Goal: Task Accomplishment & Management: Complete application form

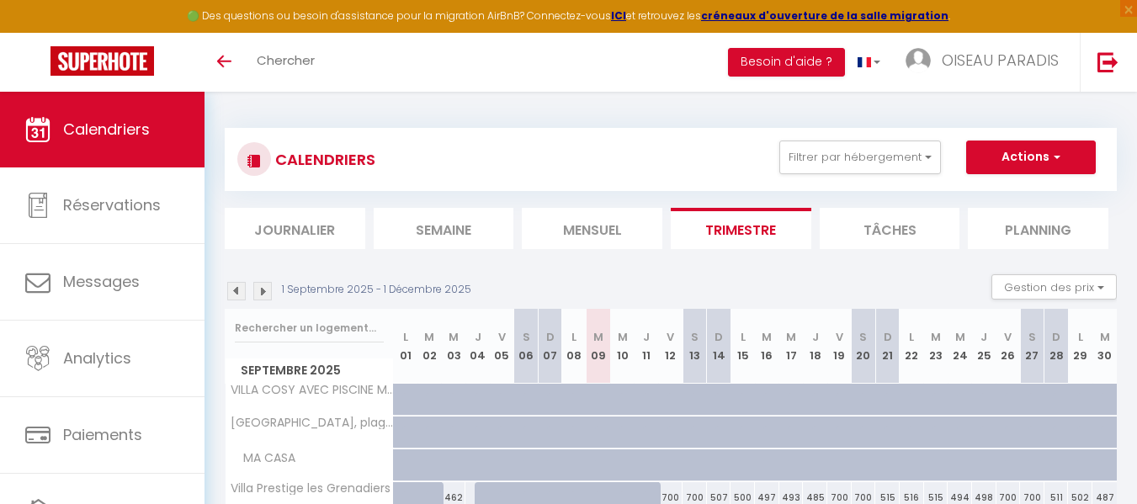
click at [238, 289] on img at bounding box center [236, 291] width 19 height 19
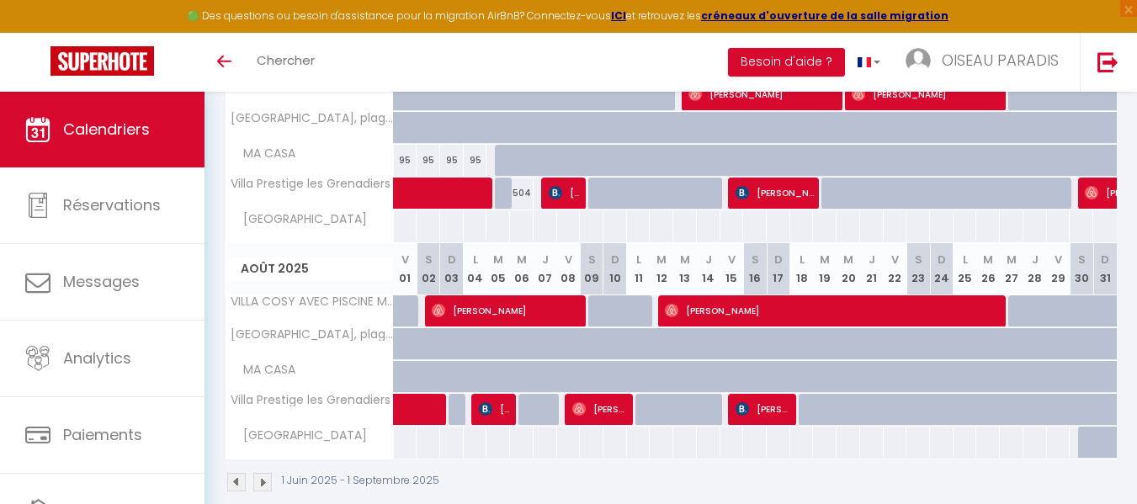
scroll to position [521, 0]
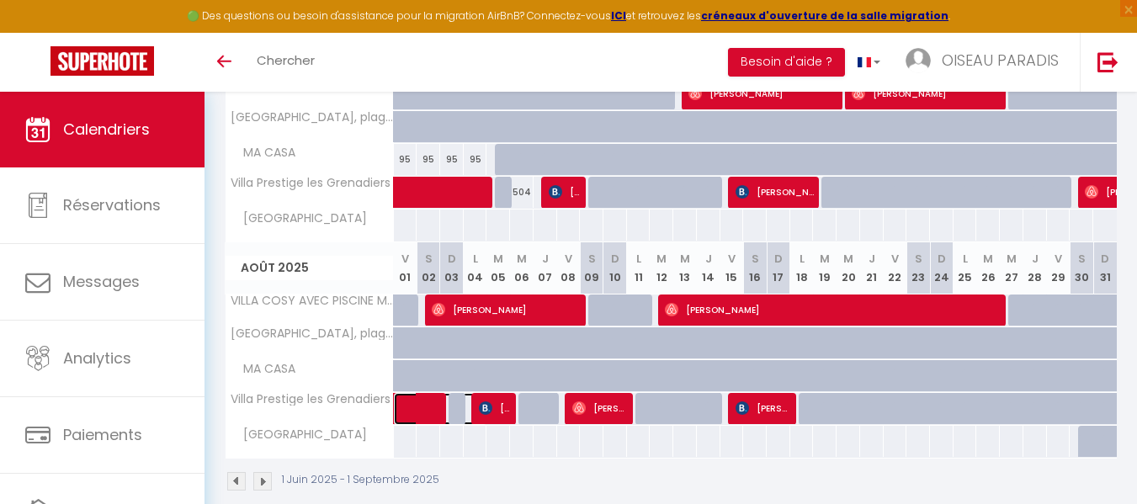
click at [411, 404] on span at bounding box center [447, 409] width 77 height 32
select select "OK"
select select "0"
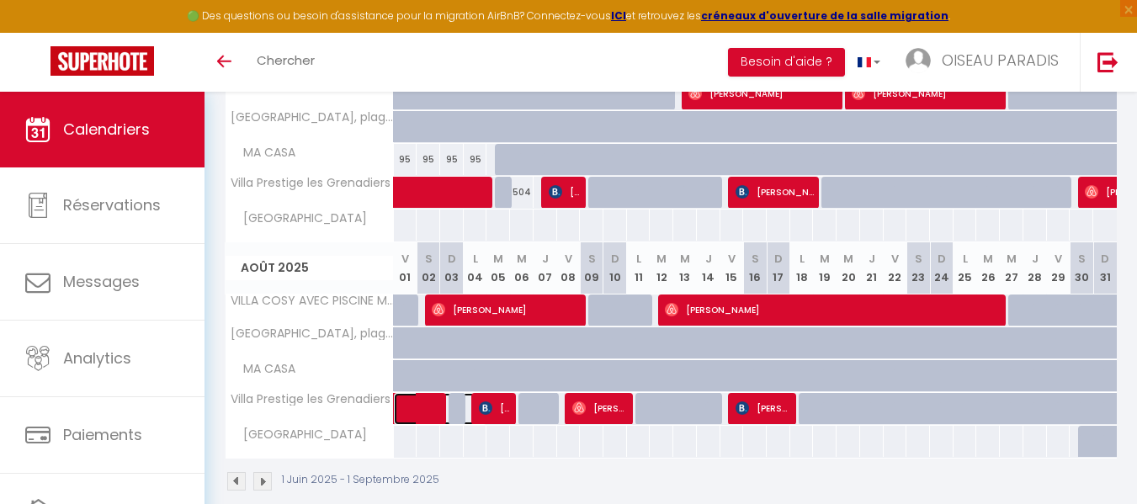
select select "1"
select select
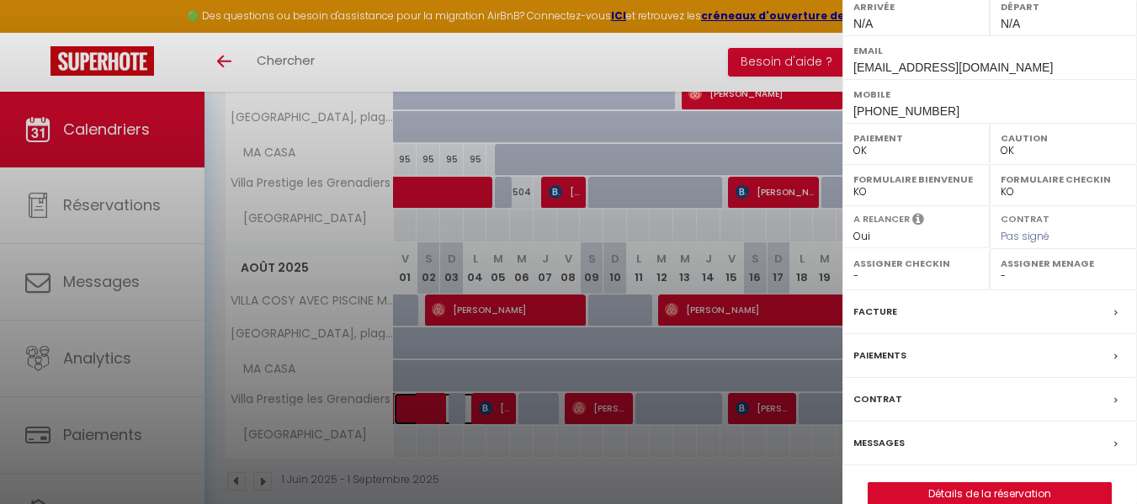
scroll to position [280, 0]
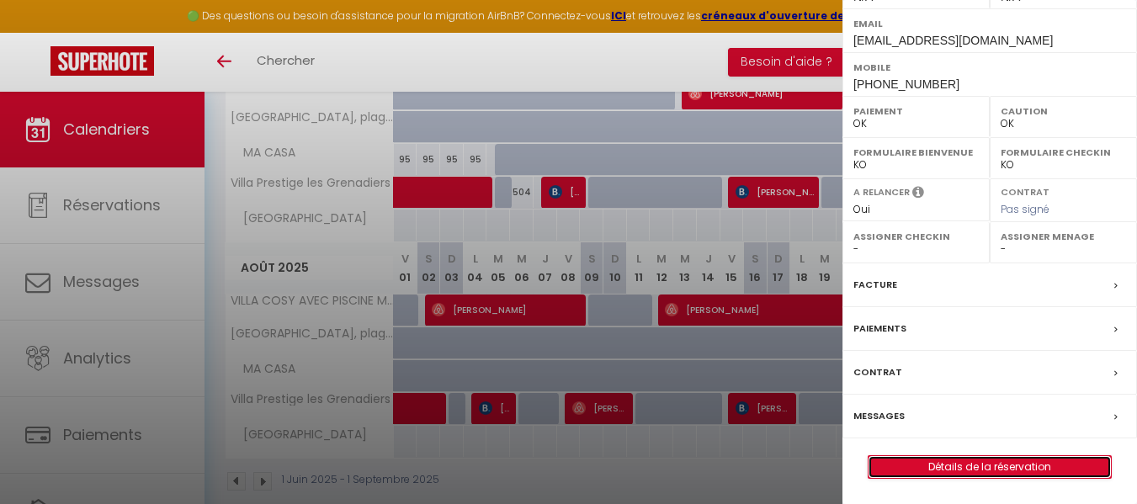
click at [999, 468] on link "Détails de la réservation" at bounding box center [989, 467] width 242 height 22
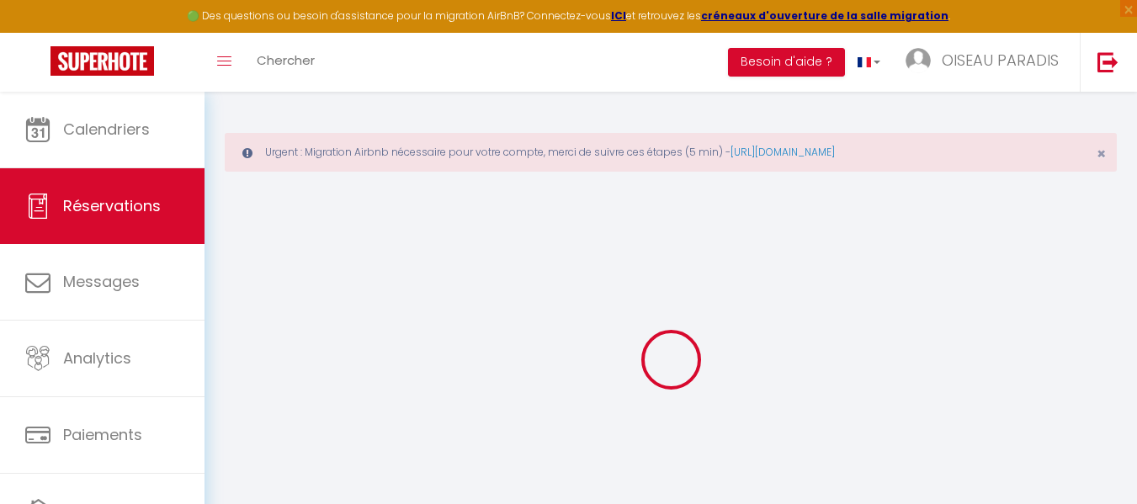
type input "Yunus"
type input "Yucel"
type input "[EMAIL_ADDRESS][DOMAIN_NAME]"
type input "[PHONE_NUMBER]"
select select
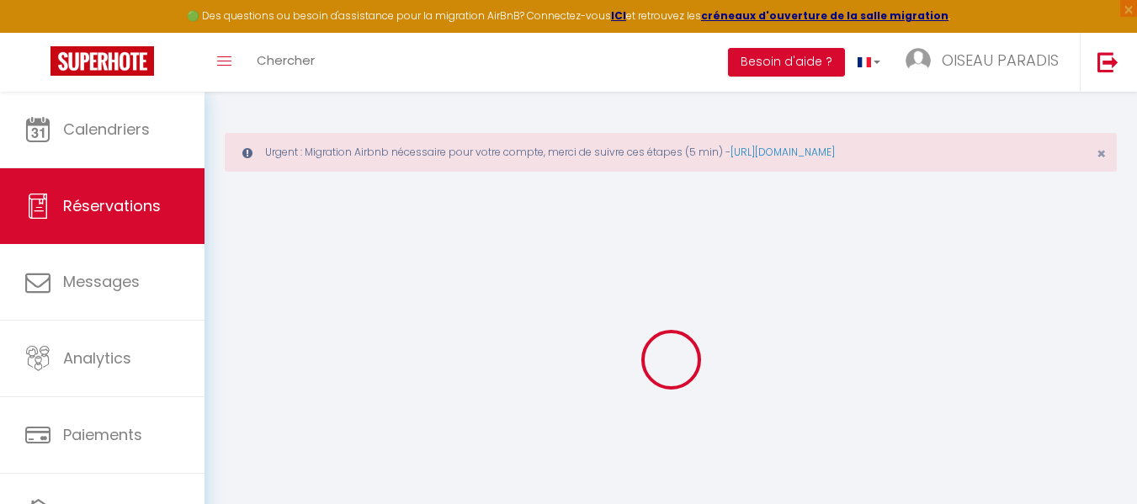
type input "0"
select select "70998"
select select "1"
select select
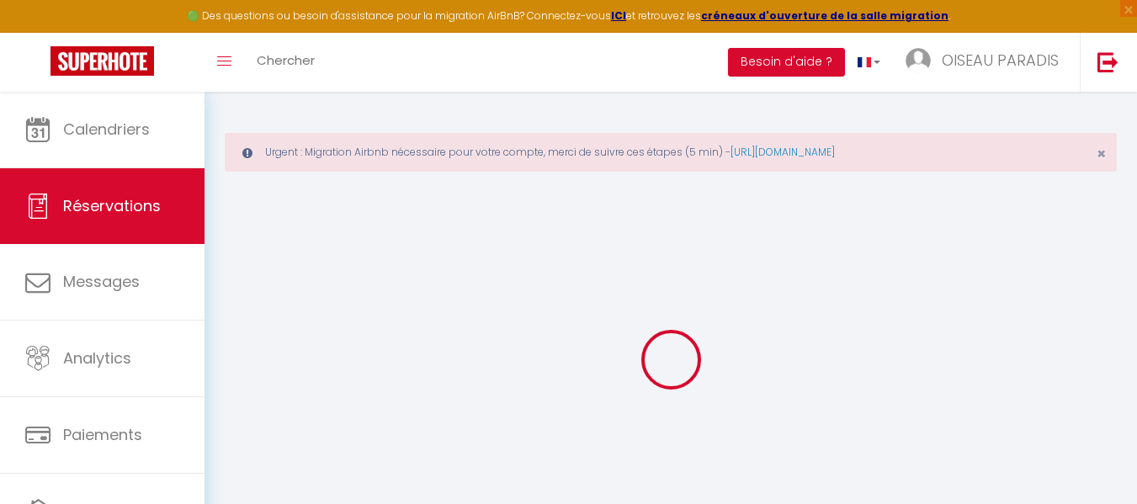
type input "5"
select select "12"
select select
checkbox input "false"
type input "0"
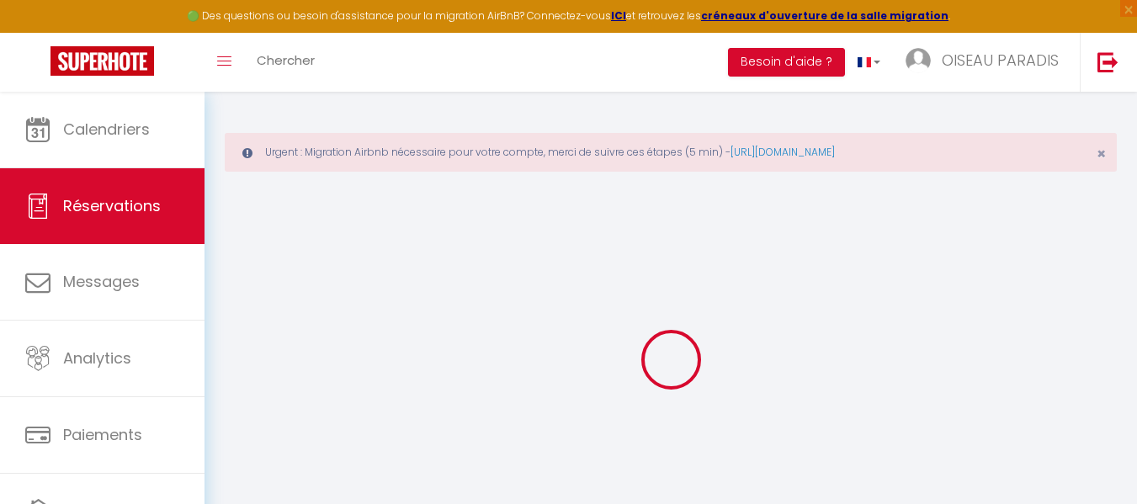
select select "1"
type input "0"
select select
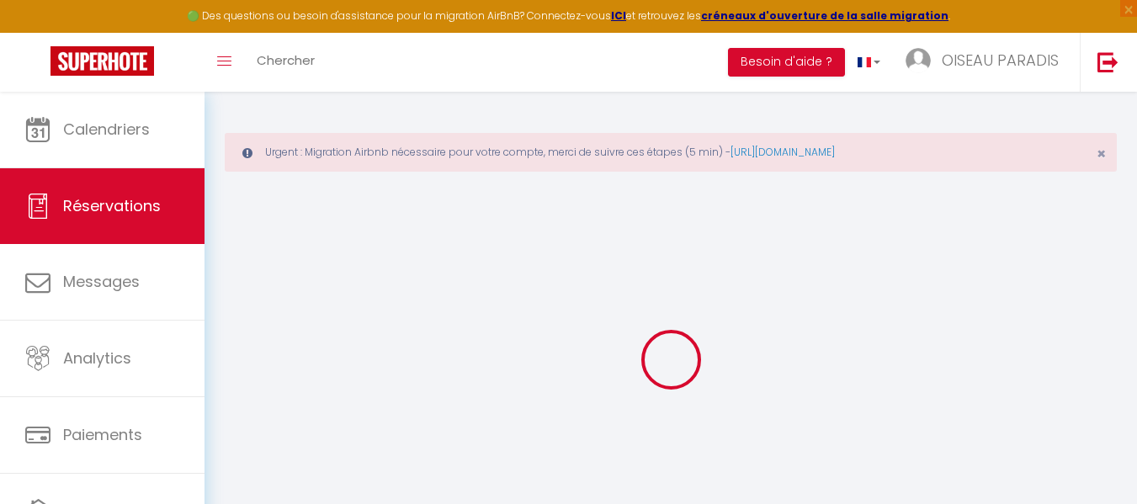
select select
select select "15"
checkbox input "false"
select select
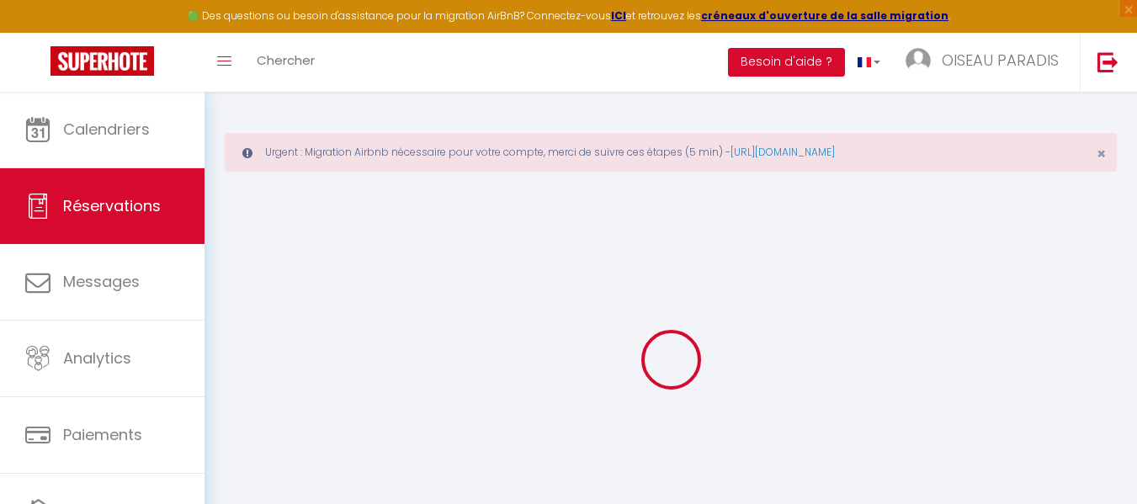
select select
checkbox input "false"
select select
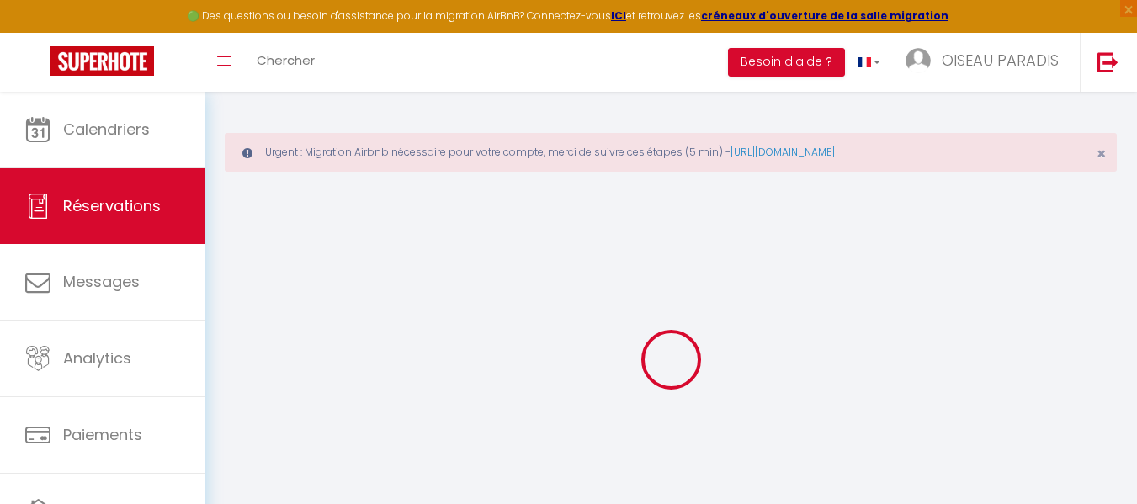
select select
checkbox input "false"
select select
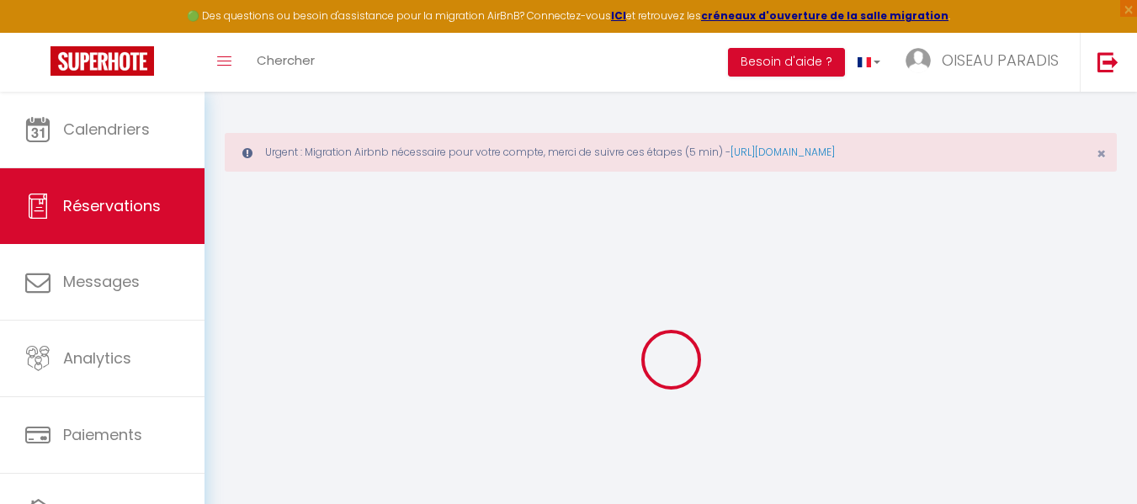
checkbox input "false"
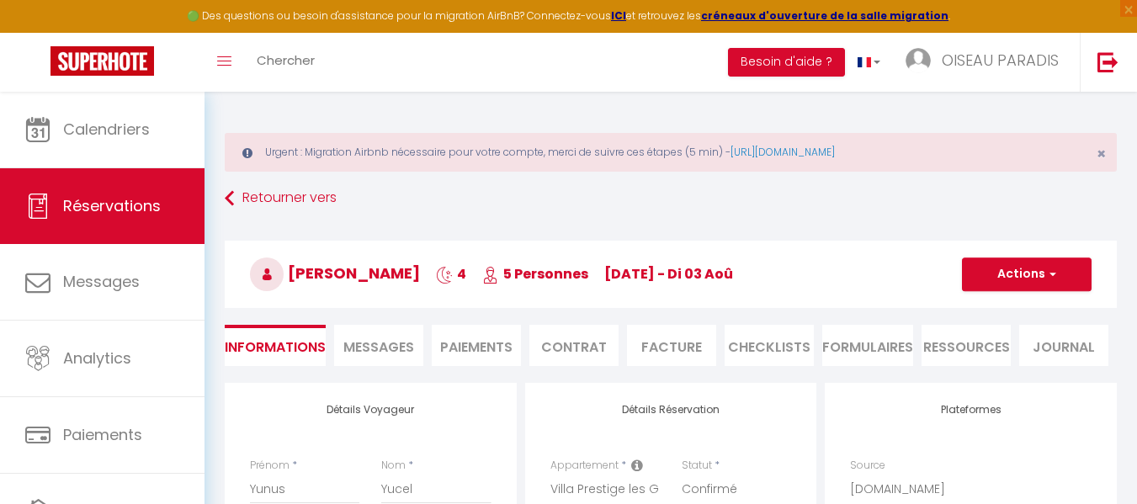
select select
checkbox input "false"
select select
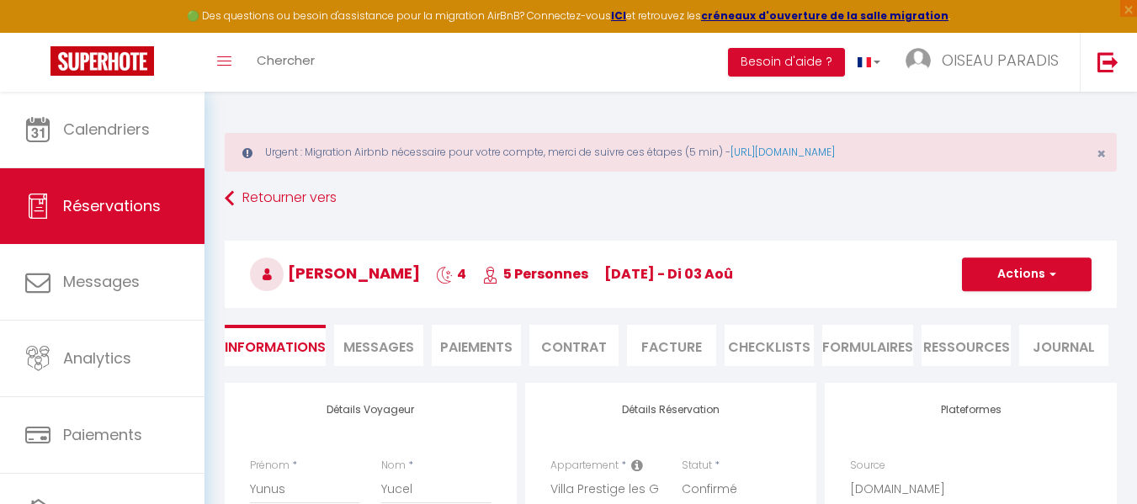
checkbox input "false"
select select
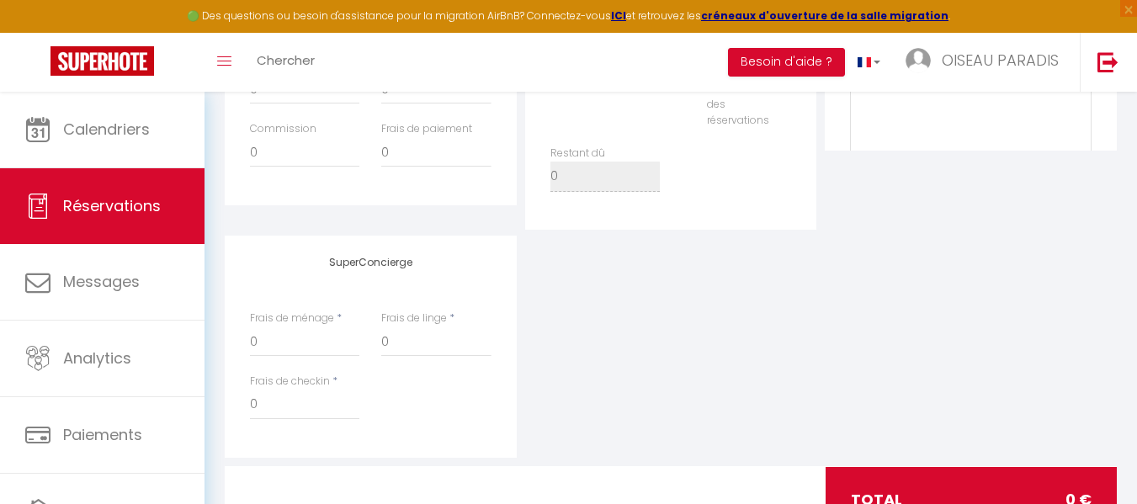
scroll to position [786, 0]
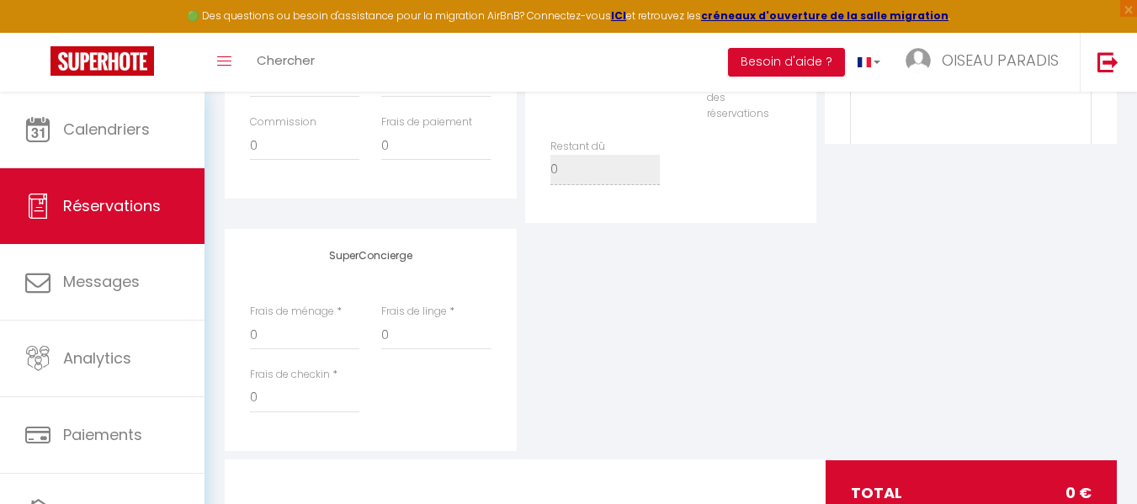
drag, startPoint x: 806, startPoint y: 420, endPoint x: 613, endPoint y: 421, distance: 192.7
click at [613, 421] on div "SuperConcierge Frais de ménage * 0 Frais de linge * 0 Frais de checkin * 0" at bounding box center [670, 340] width 900 height 222
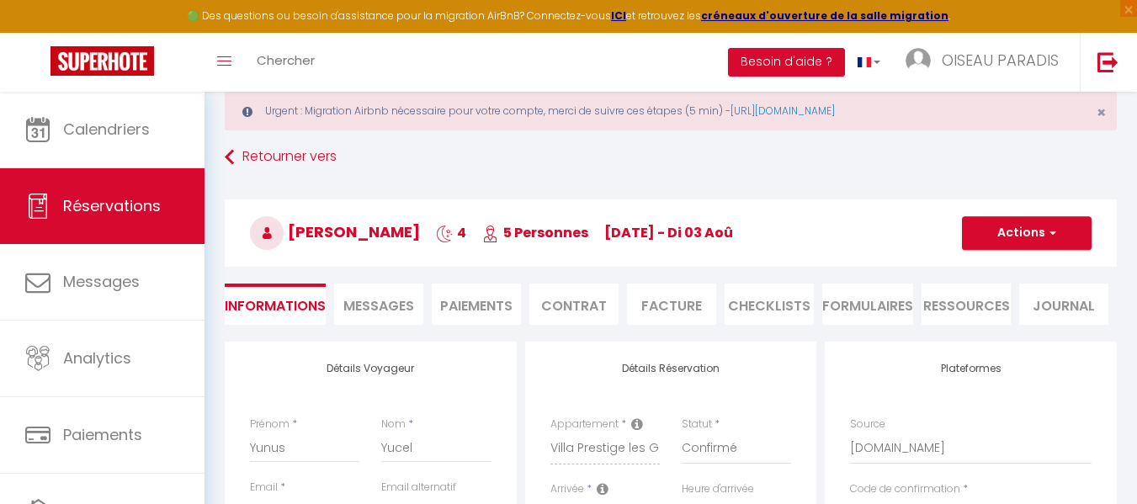
scroll to position [40, 0]
click at [1018, 232] on button "Actions" at bounding box center [1027, 234] width 130 height 34
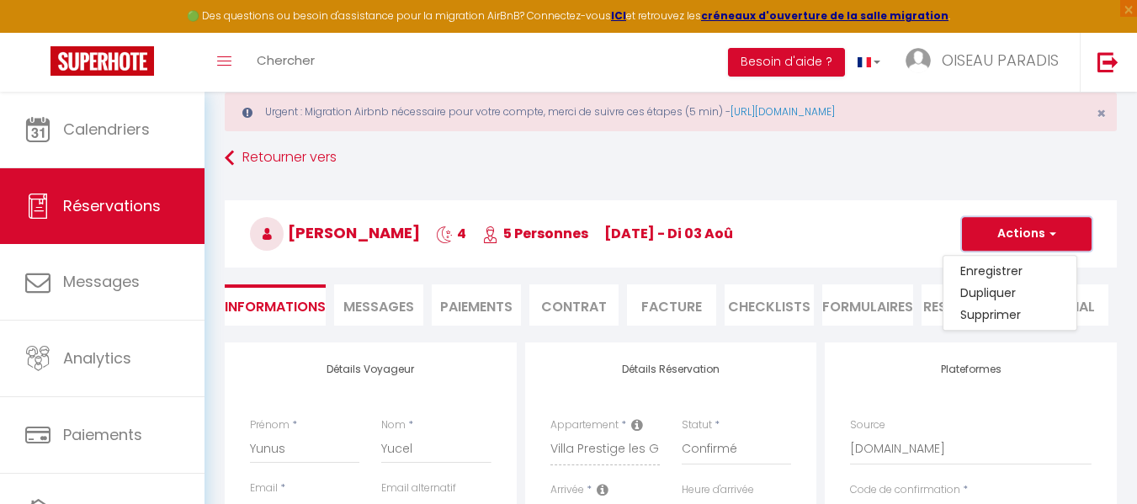
click at [1018, 232] on button "Actions" at bounding box center [1027, 234] width 130 height 34
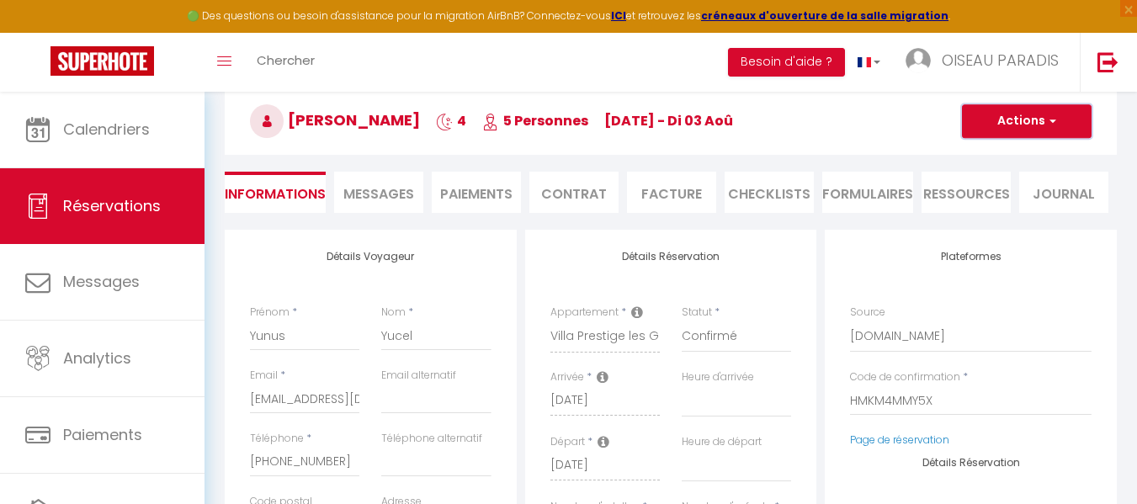
scroll to position [151, 0]
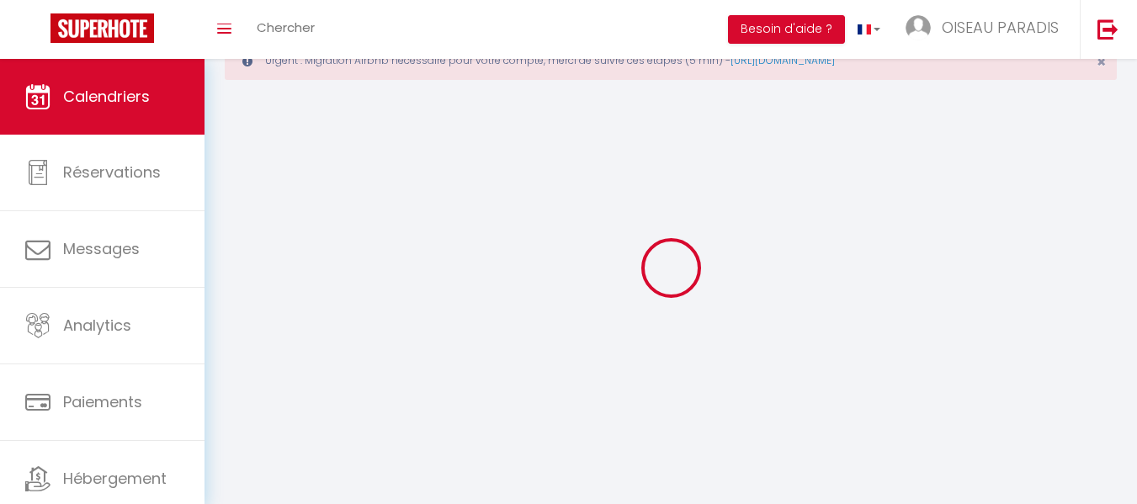
scroll to position [92, 0]
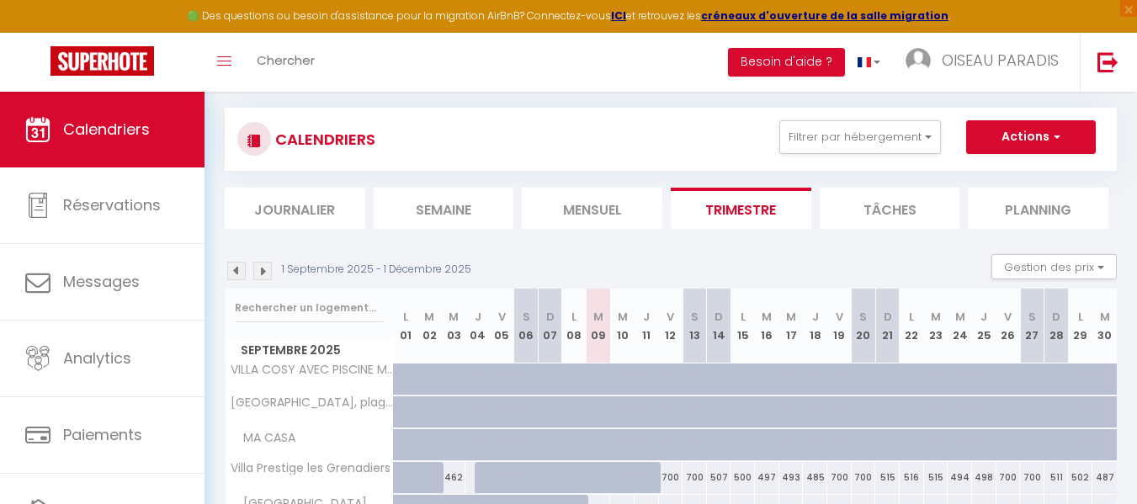
click at [238, 270] on img at bounding box center [236, 271] width 19 height 19
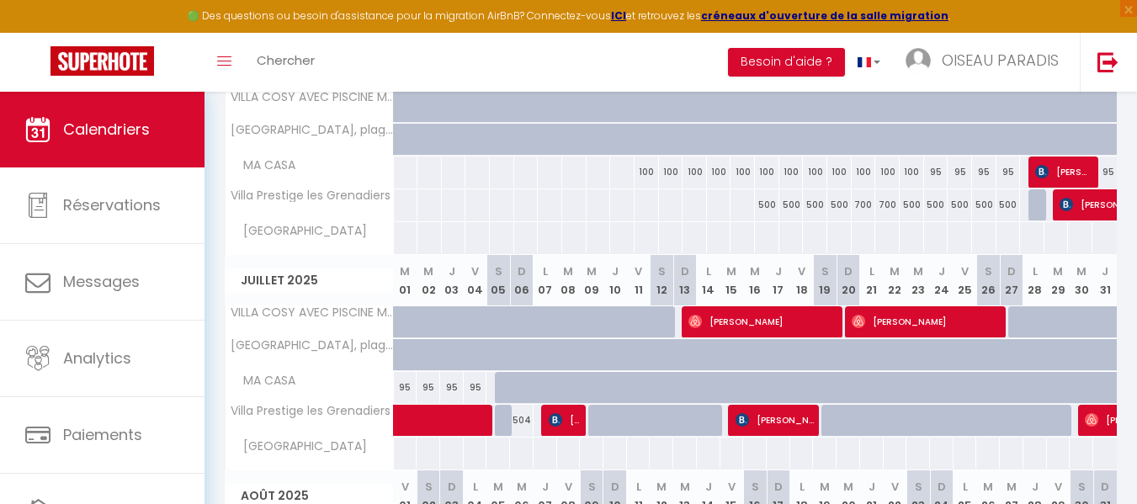
scroll to position [617, 0]
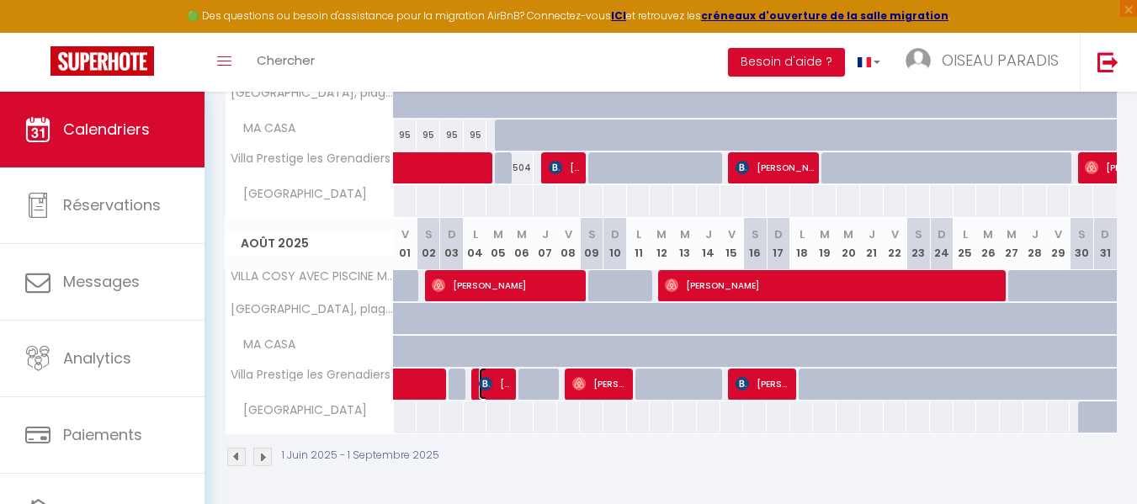
click at [492, 379] on span "[PERSON_NAME]" at bounding box center [495, 384] width 33 height 32
select select "OK"
select select "KO"
select select "0"
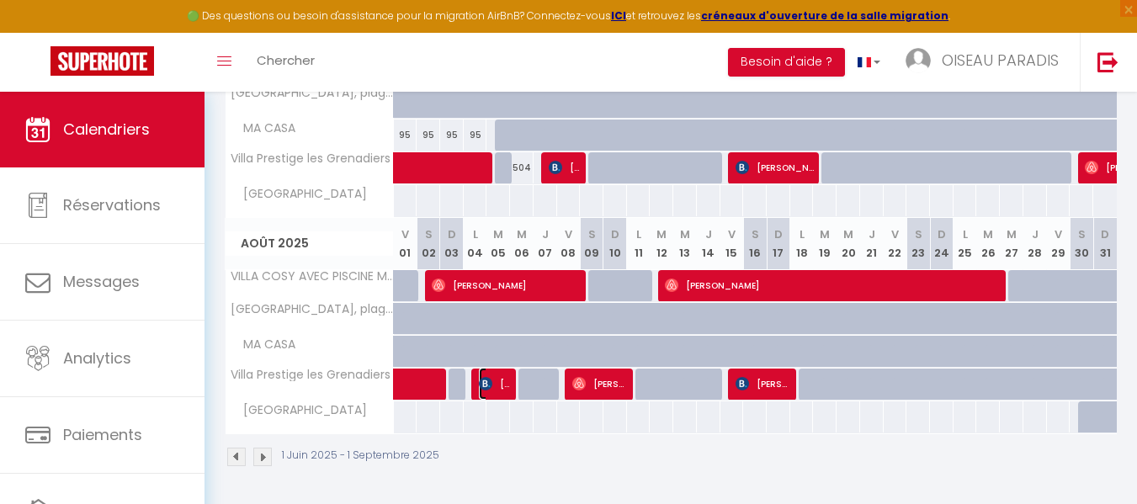
select select "1"
select select
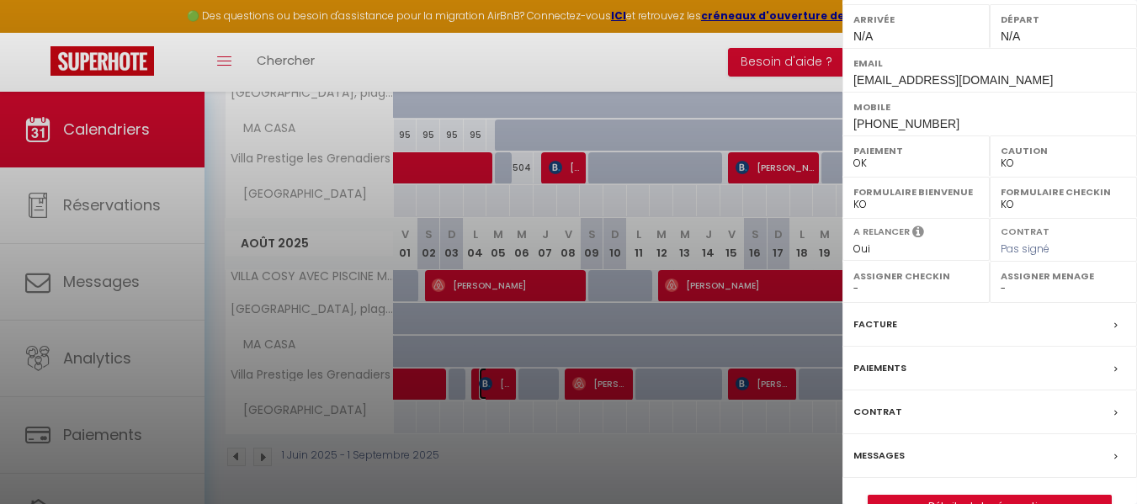
scroll to position [280, 0]
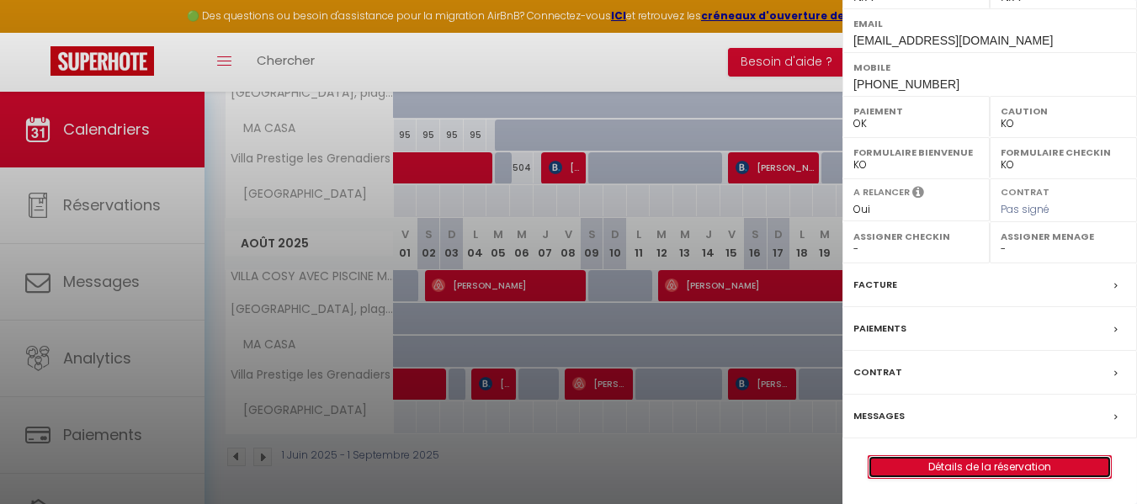
click at [1004, 472] on link "Détails de la réservation" at bounding box center [989, 467] width 242 height 22
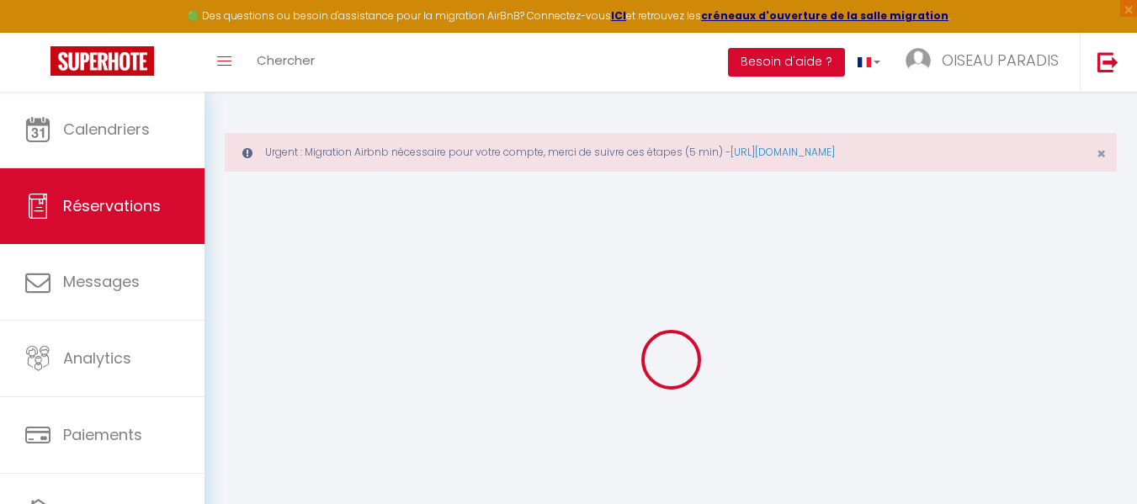
type input "[PERSON_NAME]"
type input "Buge"
type input "[EMAIL_ADDRESS][DOMAIN_NAME]"
type input "[PHONE_NUMBER]"
type input "19350"
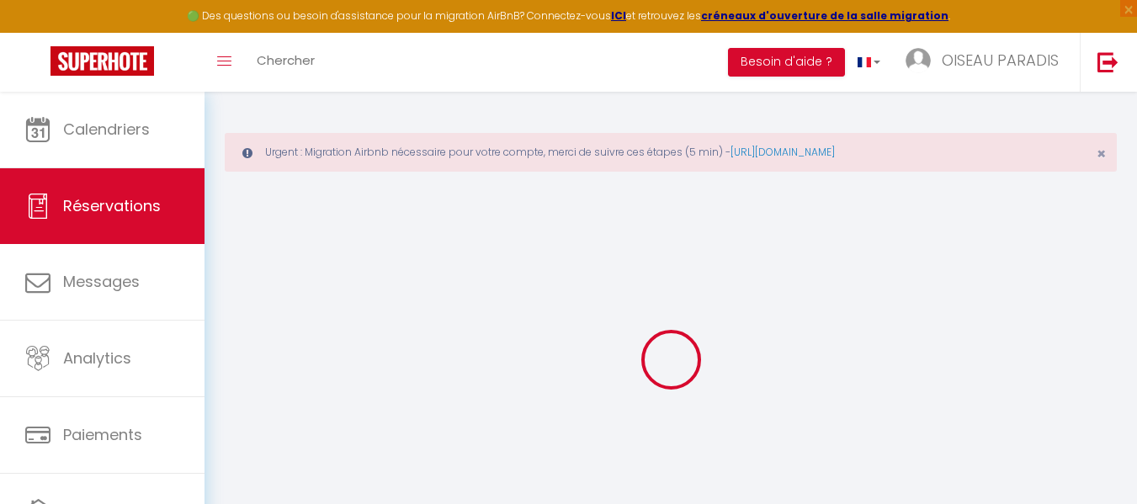
type input "21 Route Du Puits [GEOGRAPHIC_DATA]"
type input "Juillac"
select select "FR"
type input "217.94"
type input "20.9"
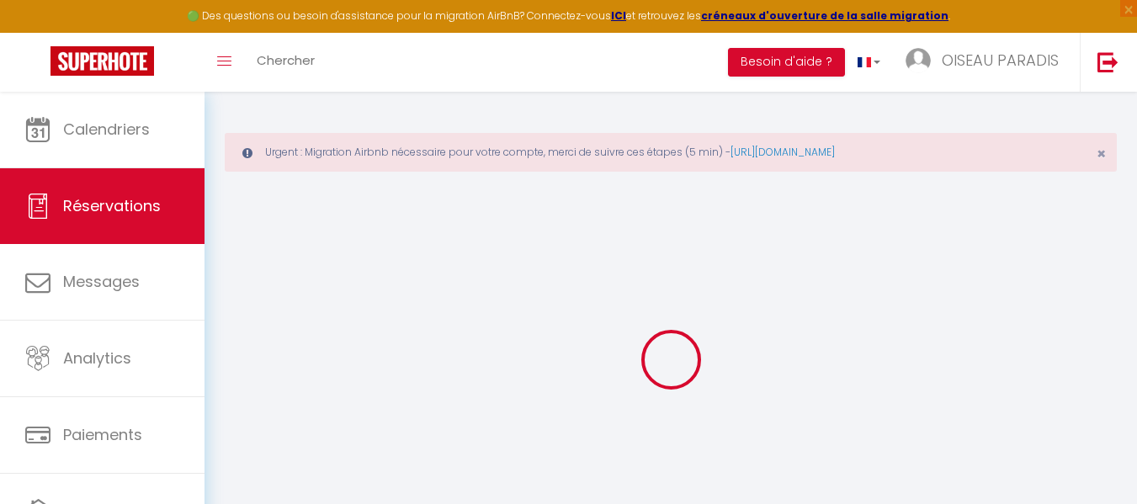
select select "70998"
select select "1"
select select
type input "3"
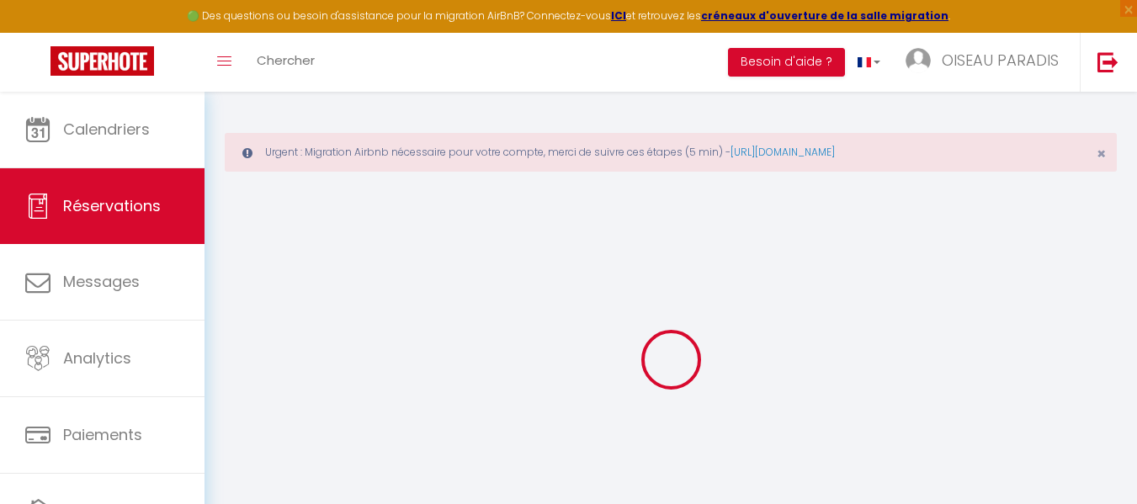
type input "2"
select select "12"
select select
type input "1252.9"
checkbox input "false"
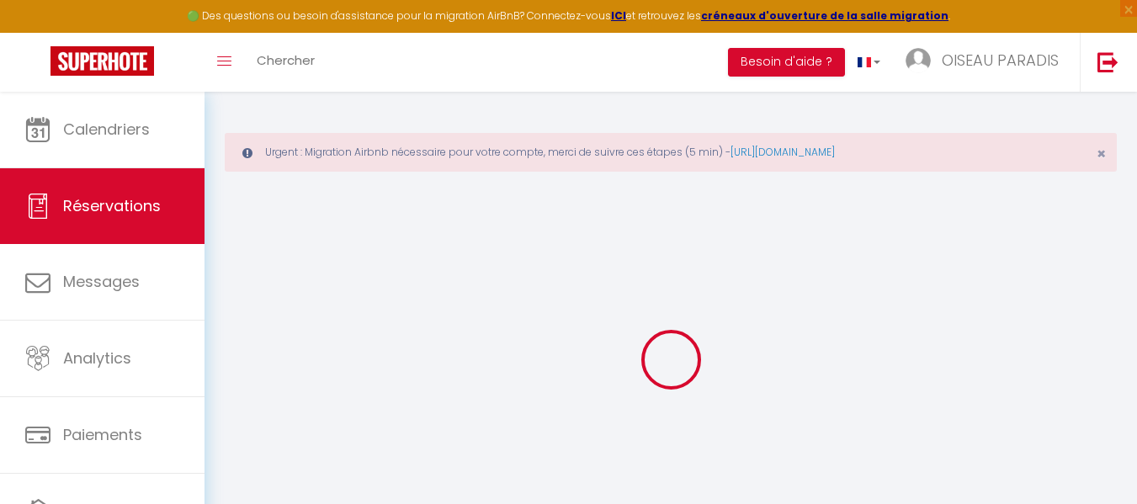
type input "0"
select select "2"
type input "0"
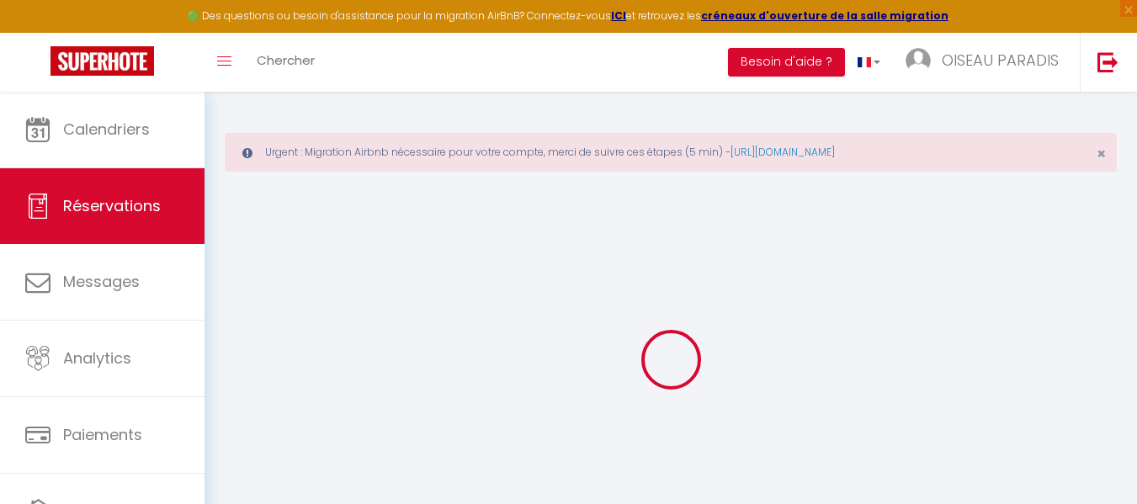
select select
select select "14"
checkbox input "false"
select select
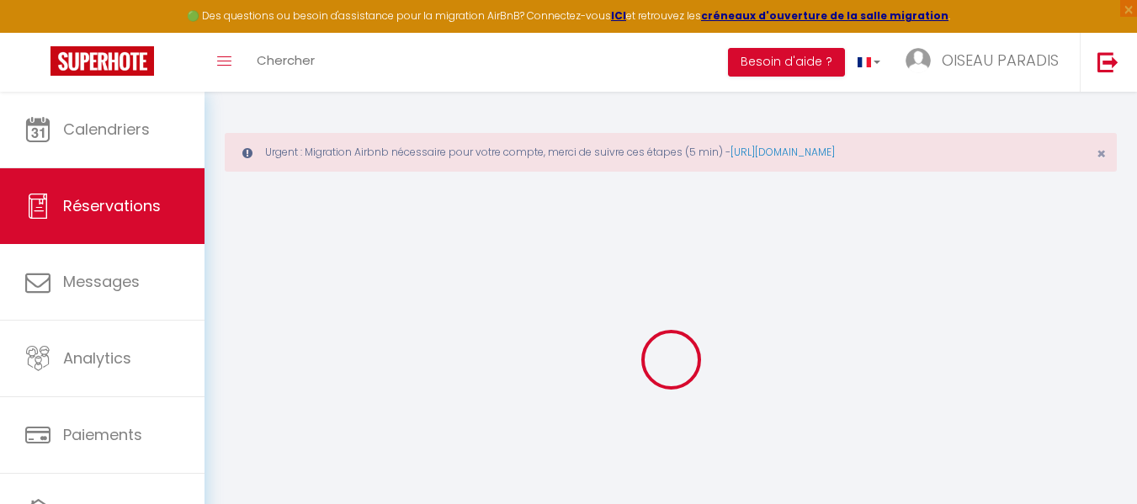
select select
checkbox input "false"
select select
checkbox input "false"
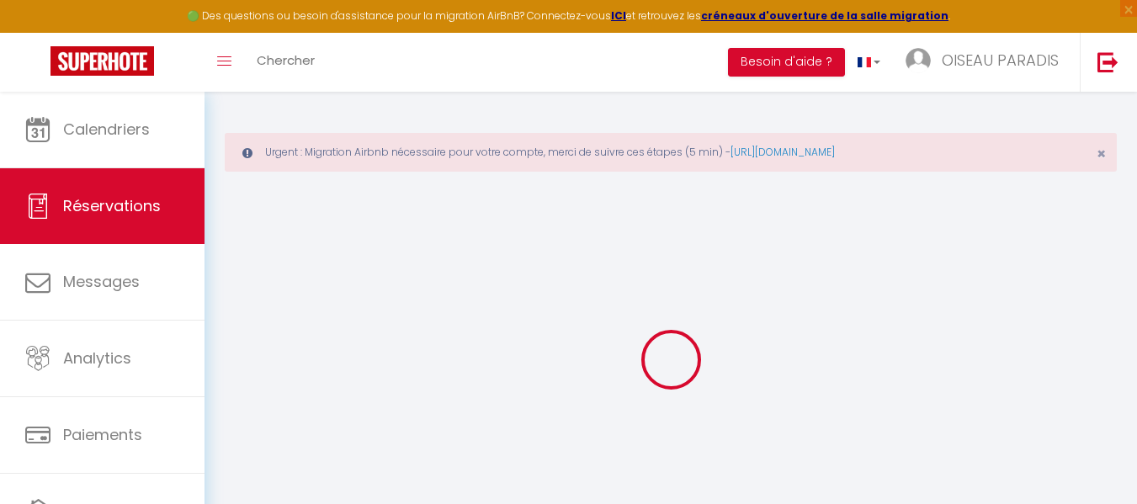
type textarea "** THIS RESERVATION HAS BEEN PRE-PAID ** An extra bed/crib was requested. BOOKI…"
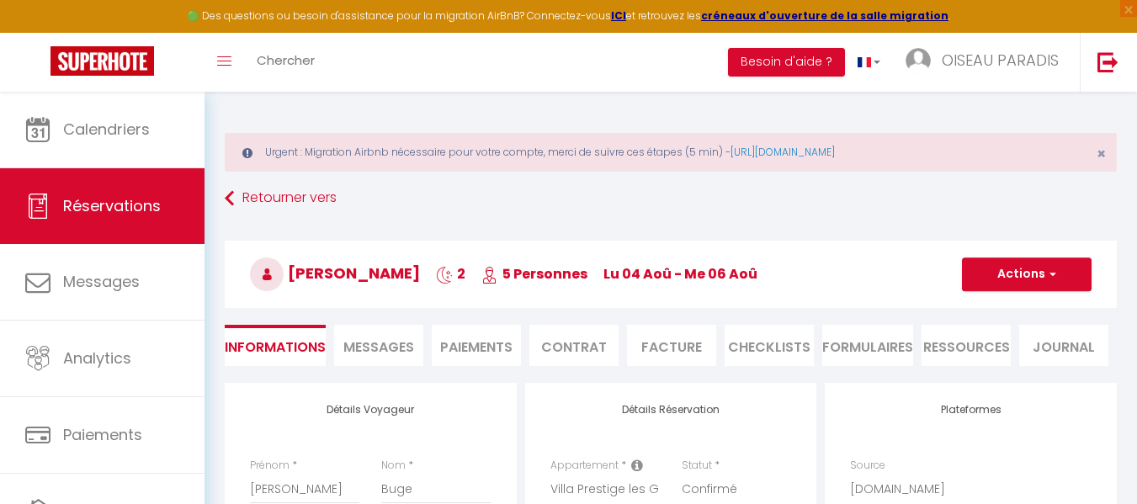
type input "200"
type input "39.74"
select select
checkbox input "false"
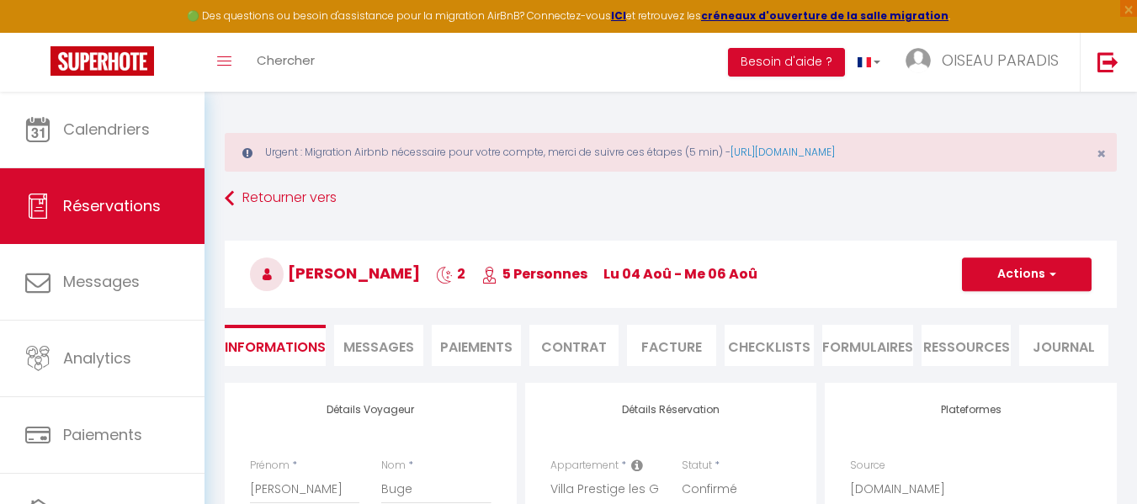
select select
click at [668, 342] on li "Facture" at bounding box center [671, 345] width 89 height 41
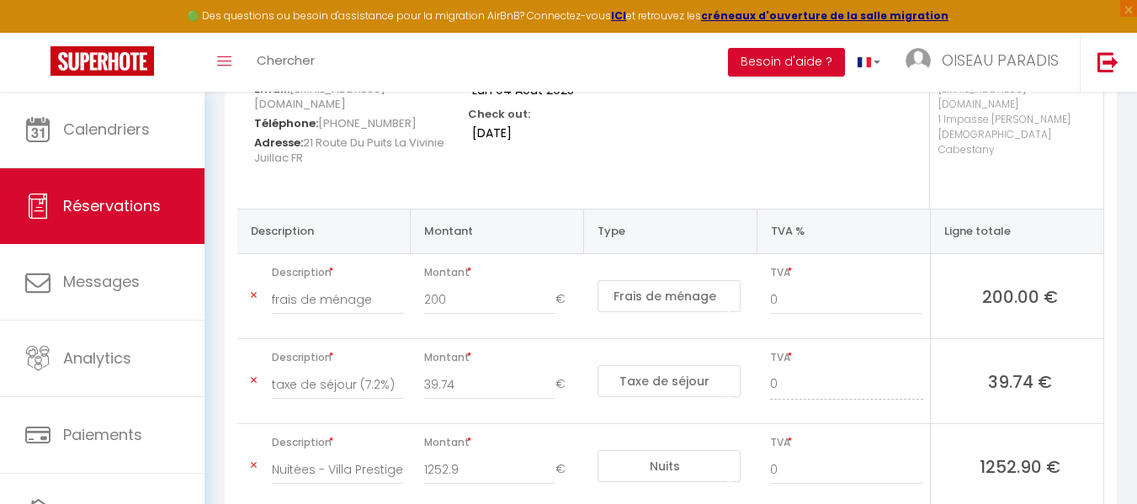
scroll to position [443, 0]
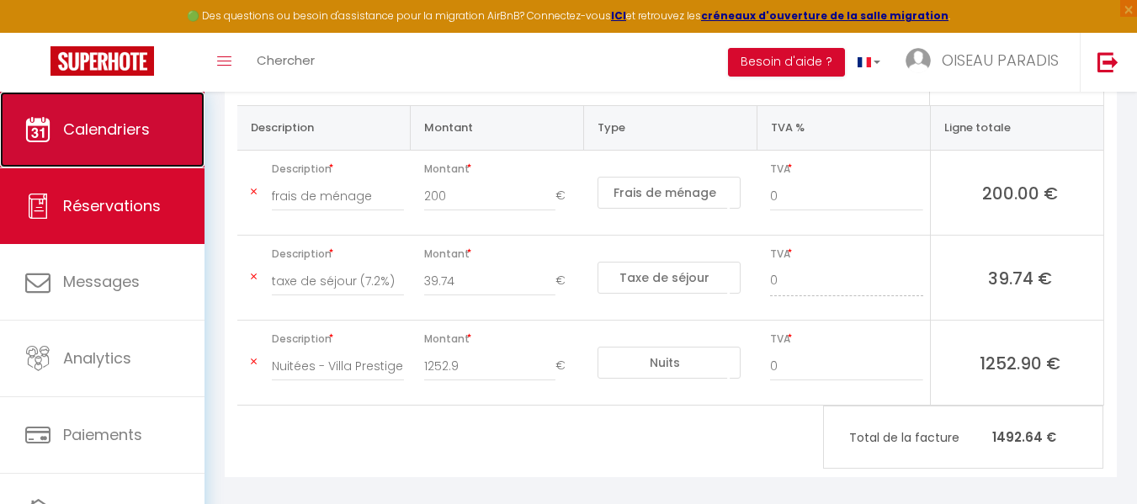
click at [158, 135] on link "Calendriers" at bounding box center [102, 130] width 204 height 76
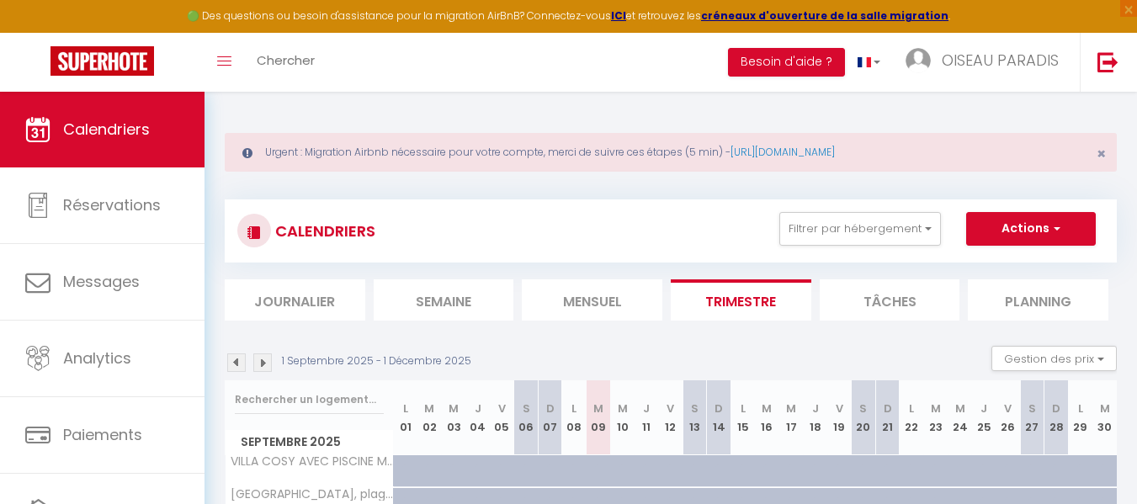
click at [235, 359] on img at bounding box center [236, 362] width 19 height 19
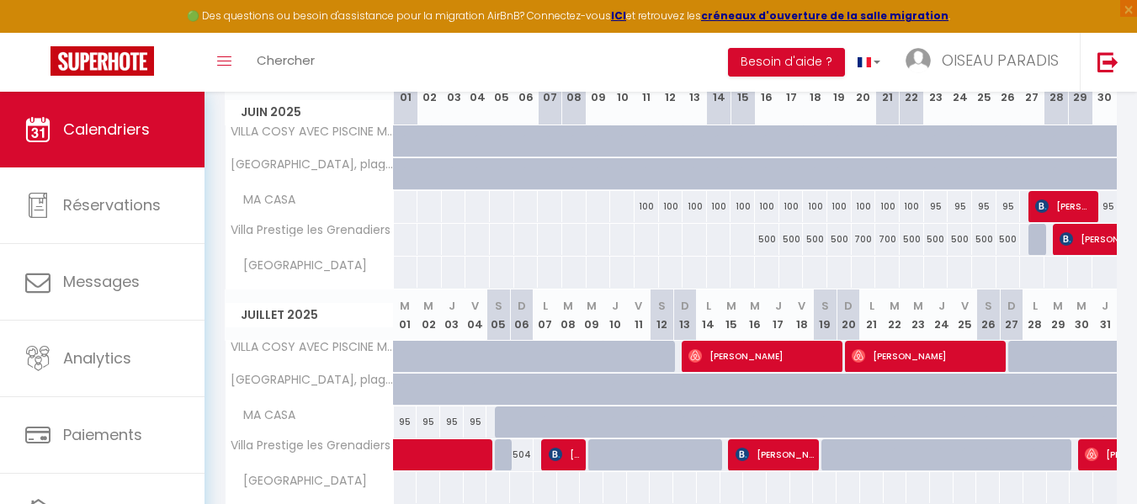
scroll to position [331, 0]
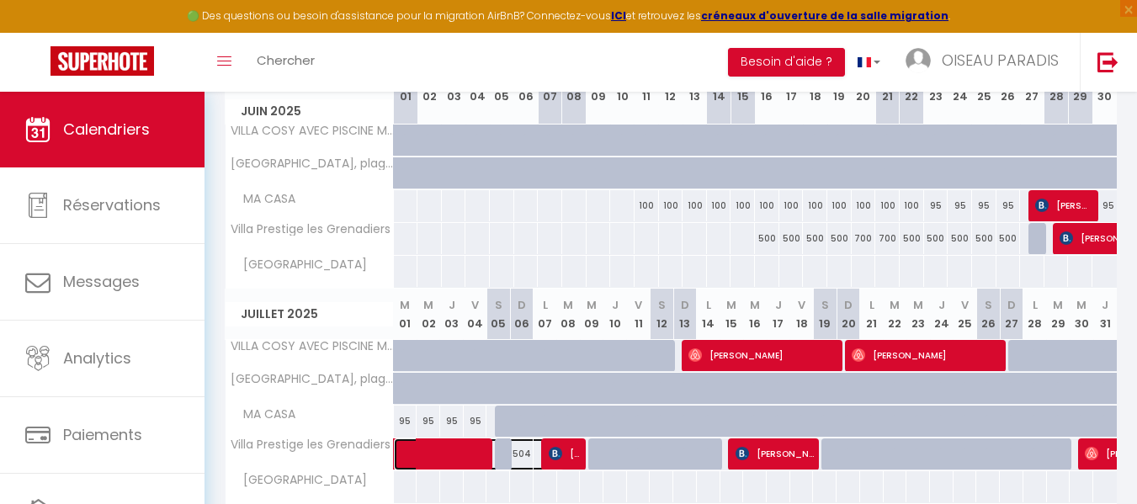
click at [405, 458] on link at bounding box center [406, 454] width 24 height 32
select select "OK"
select select "KO"
select select "0"
select select "1"
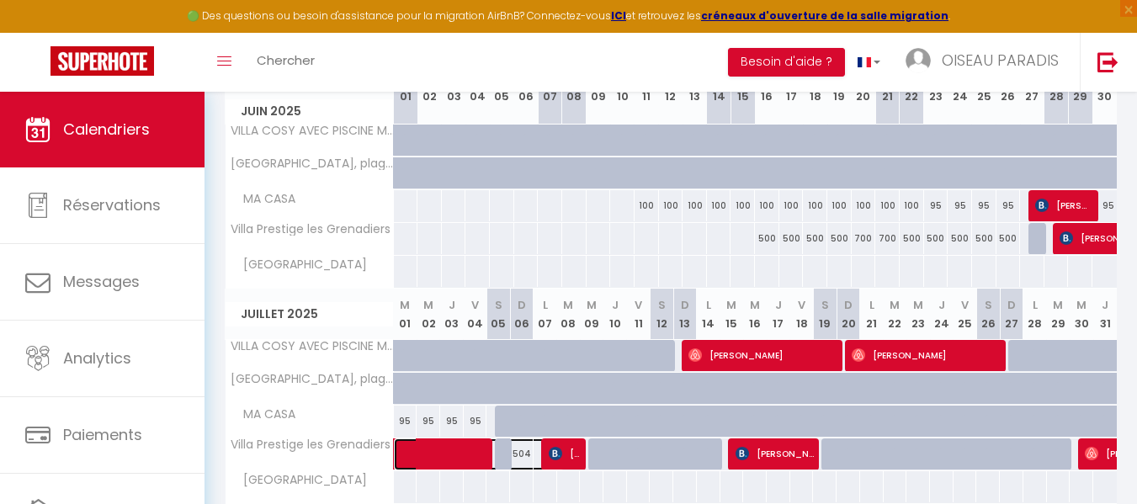
select select "1"
select select
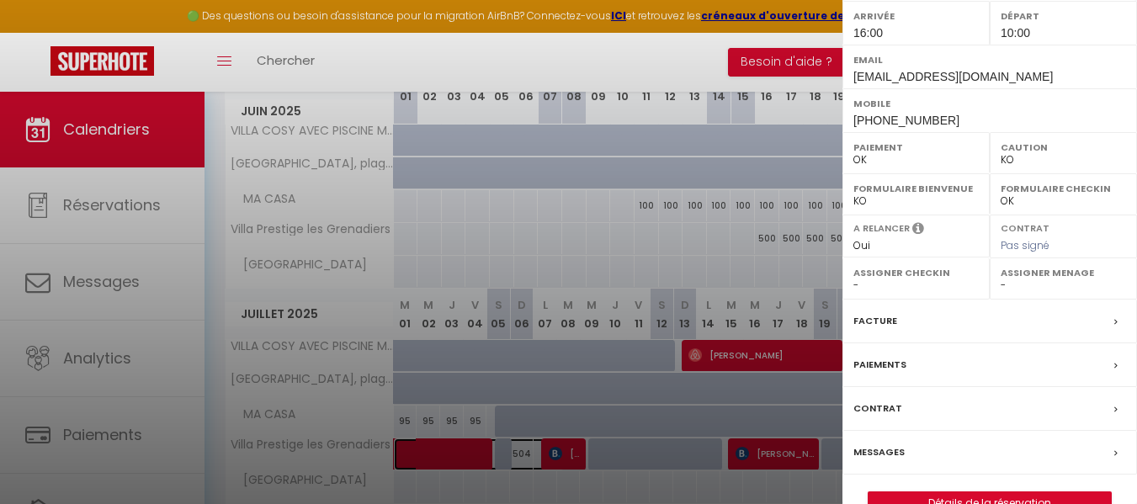
scroll to position [280, 0]
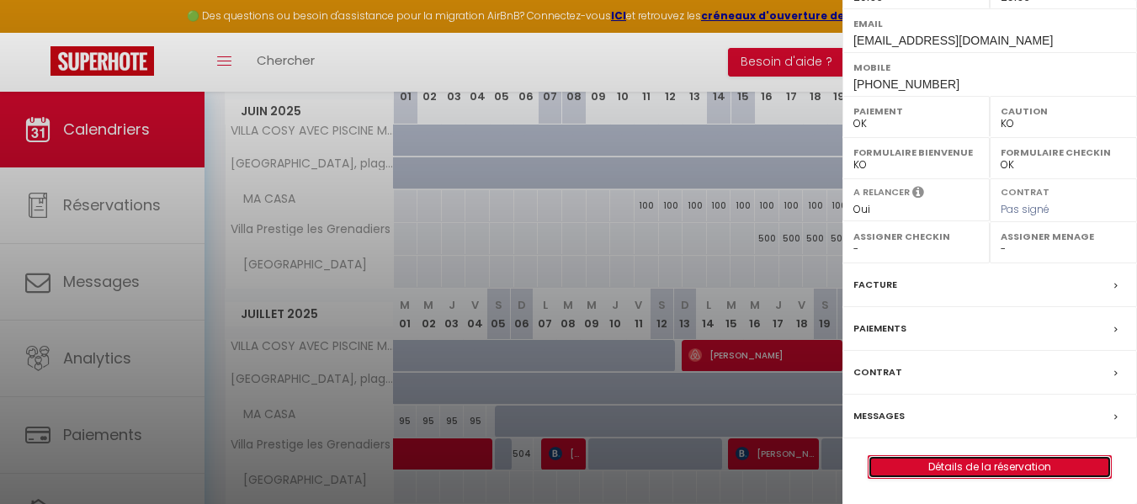
click at [991, 464] on link "Détails de la réservation" at bounding box center [989, 467] width 242 height 22
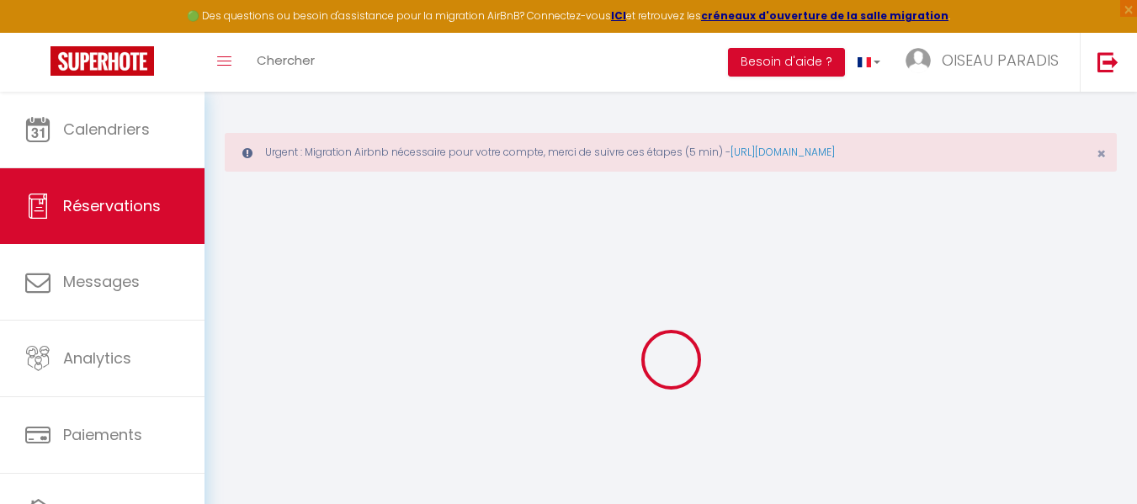
type input "[PERSON_NAME]"
type input "Spitzer"
type input "[EMAIL_ADDRESS][DOMAIN_NAME]"
type input "[PHONE_NUMBER]"
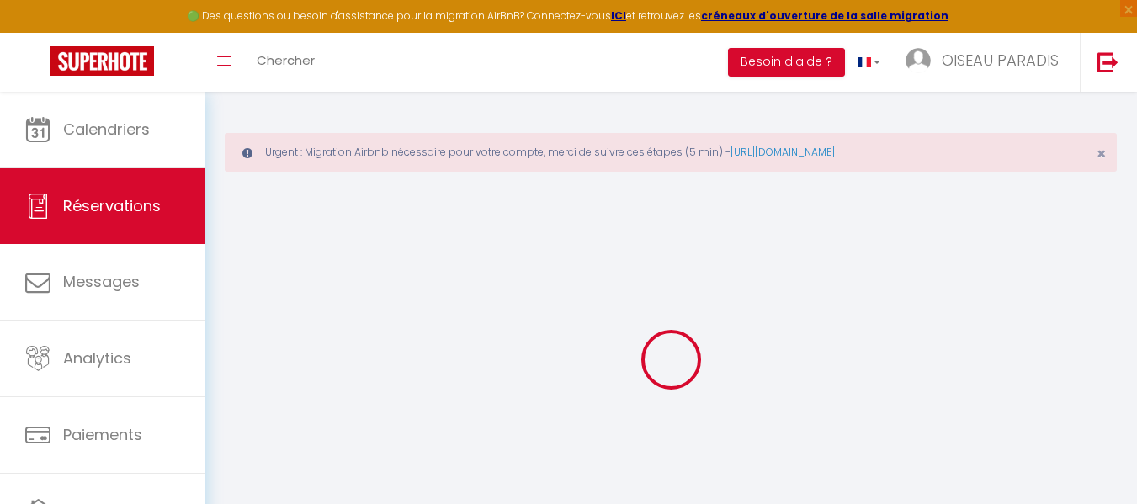
type input "0041786905467"
type input "."
select select "CH"
type input "439.94"
type input "43.57"
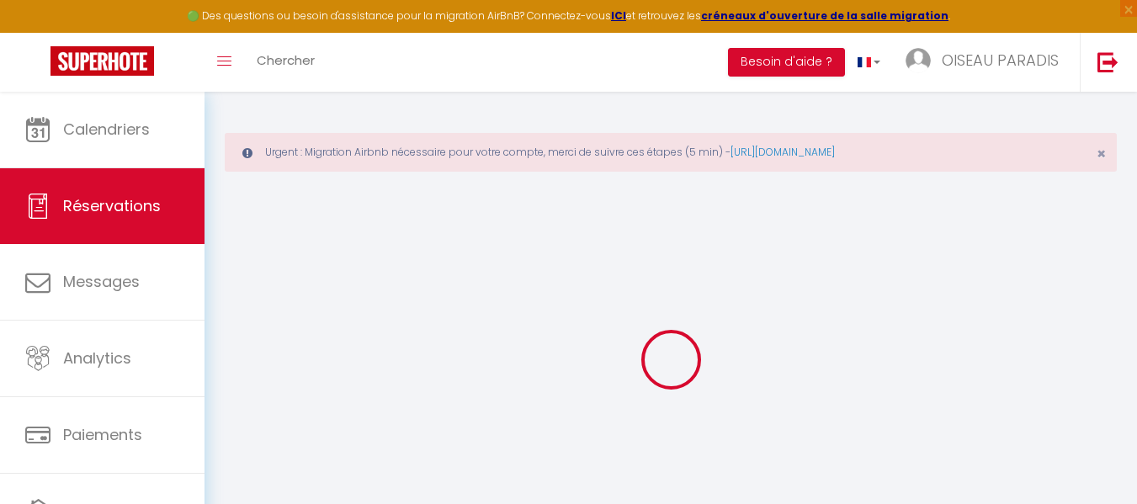
select select "70998"
select select "1"
select select
type input "7"
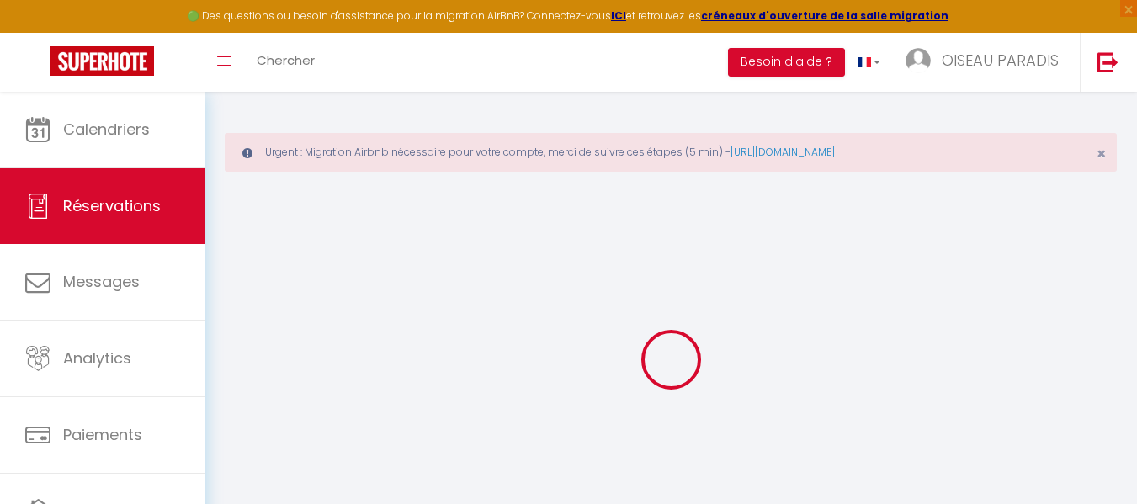
type input "1"
select select "12"
select select
type input "2732.92"
checkbox input "false"
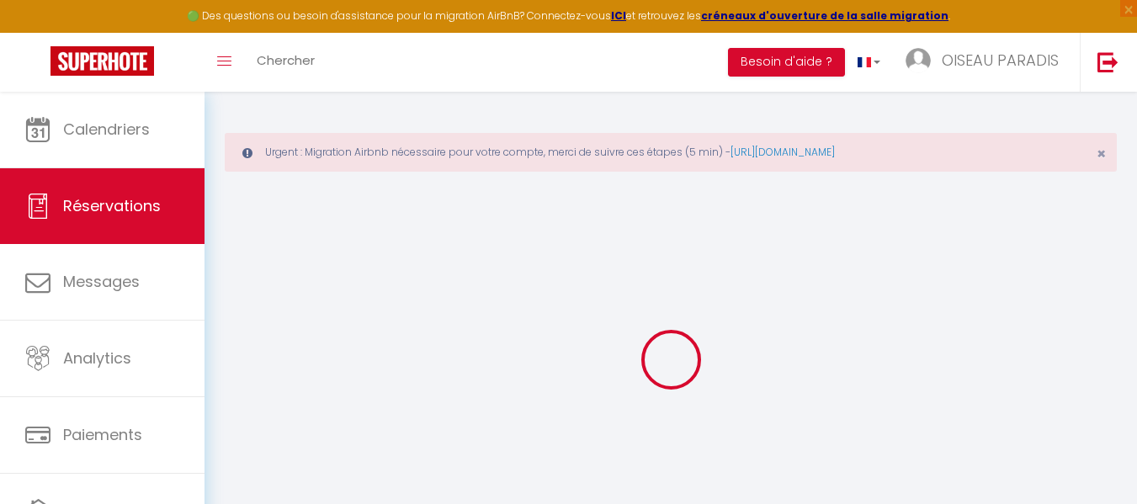
type input "0"
select select "2"
type input "0"
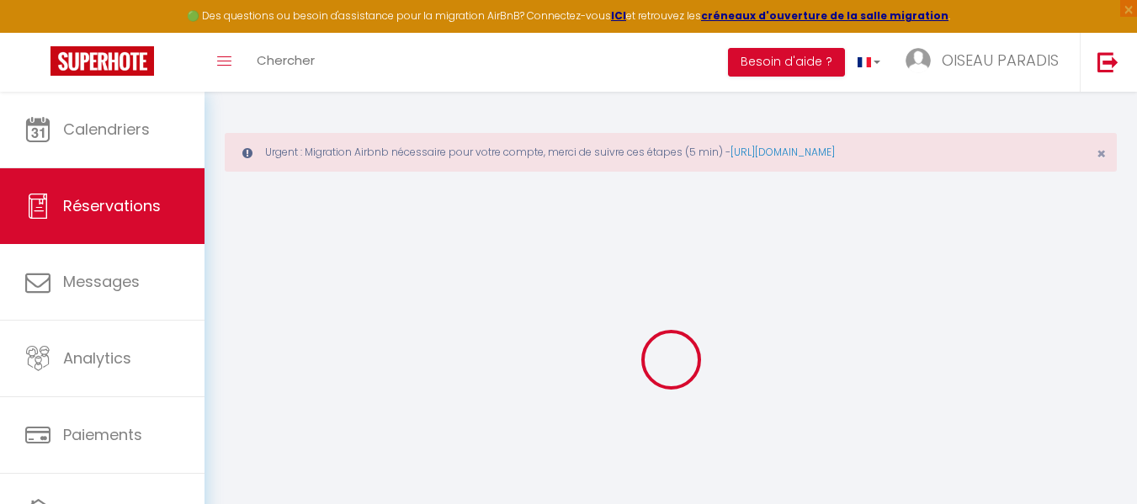
select select
select select "14"
checkbox input "false"
select select
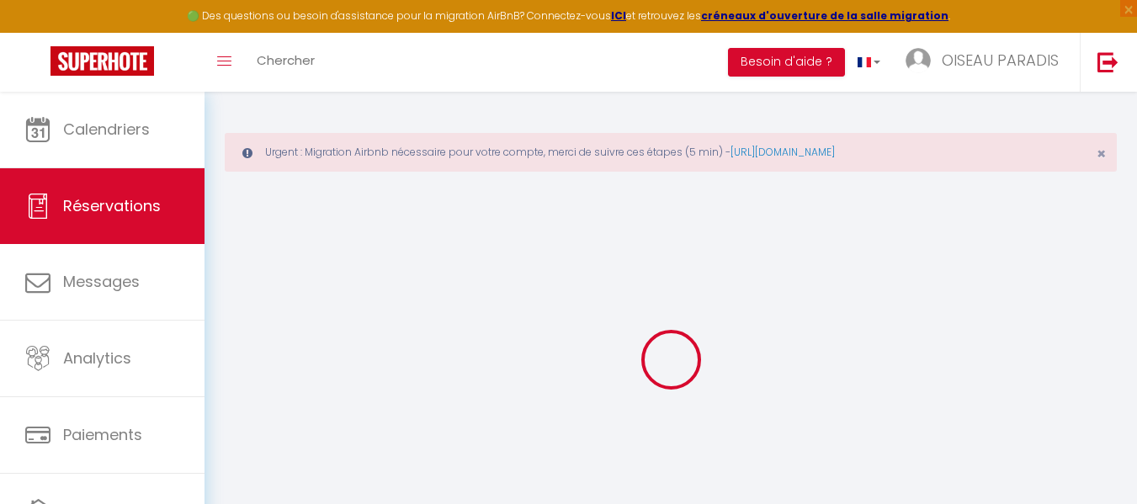
select select
checkbox input "false"
select select
checkbox input "false"
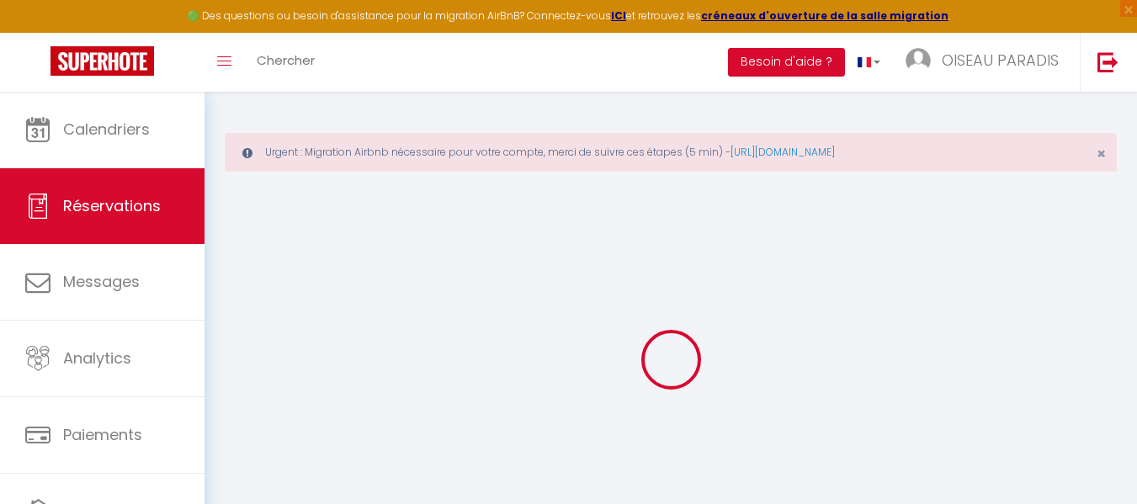
select select
checkbox input "false"
type textarea "** THIS RESERVATION HAS BEEN PRE-PAID ** BOOKING NOTE : Payment charge is EUR 4…"
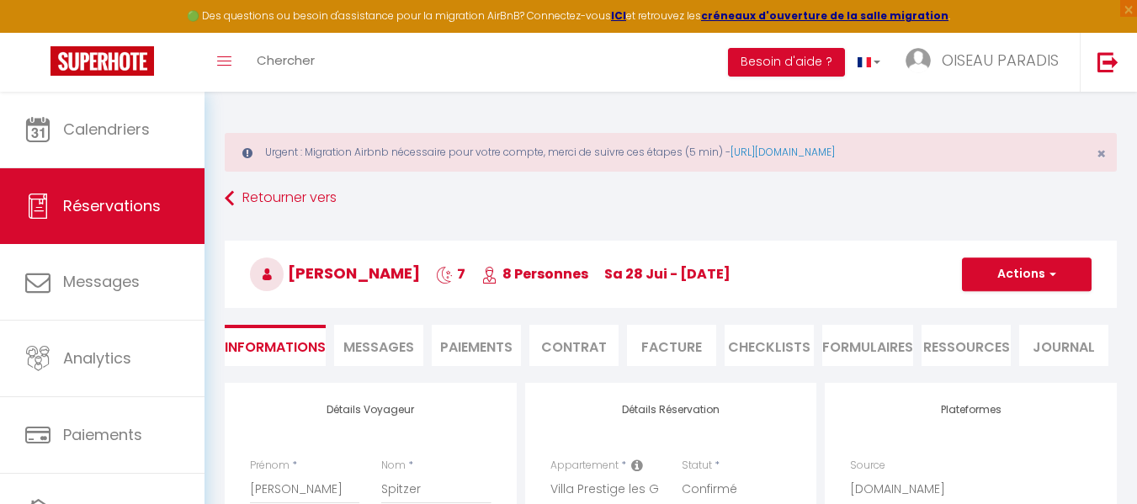
type input "200"
type input "178.88"
select select
checkbox input "false"
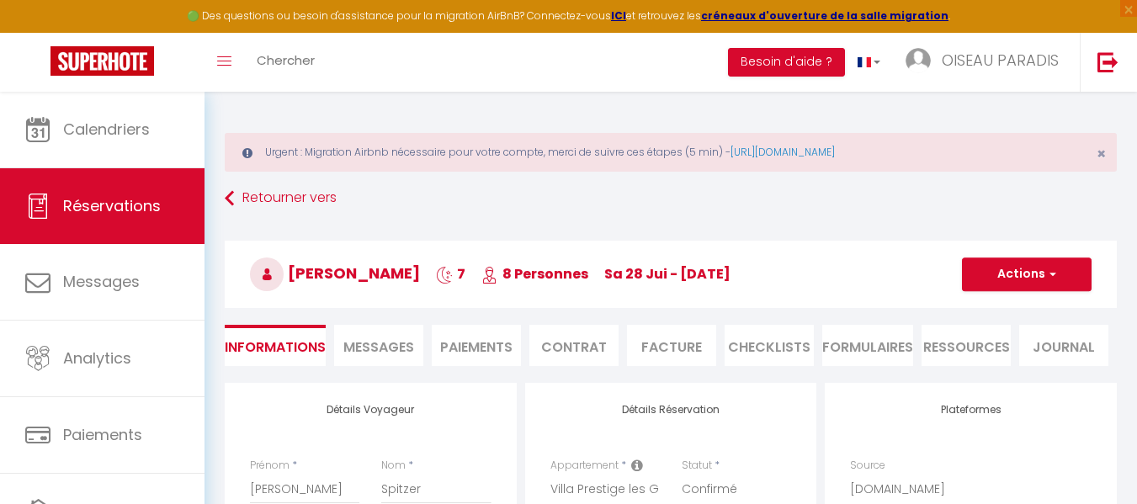
select select "16:00"
select select "10:00"
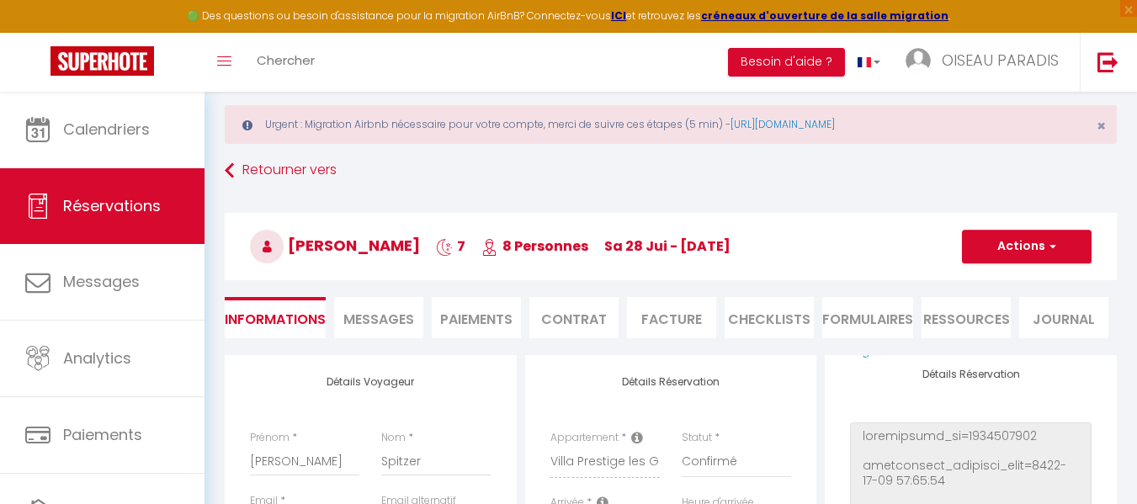
scroll to position [19, 0]
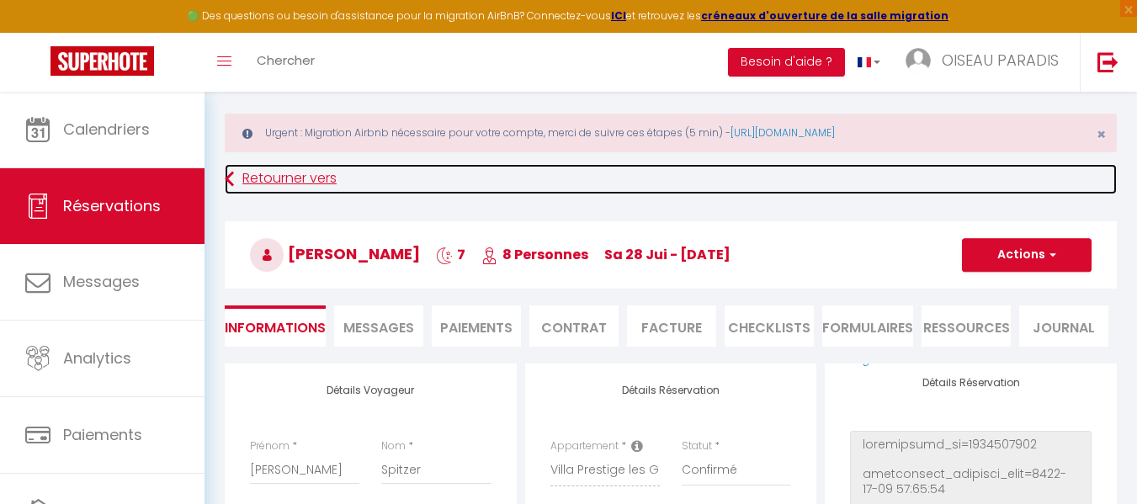
click at [255, 171] on link "Retourner vers" at bounding box center [671, 179] width 892 height 30
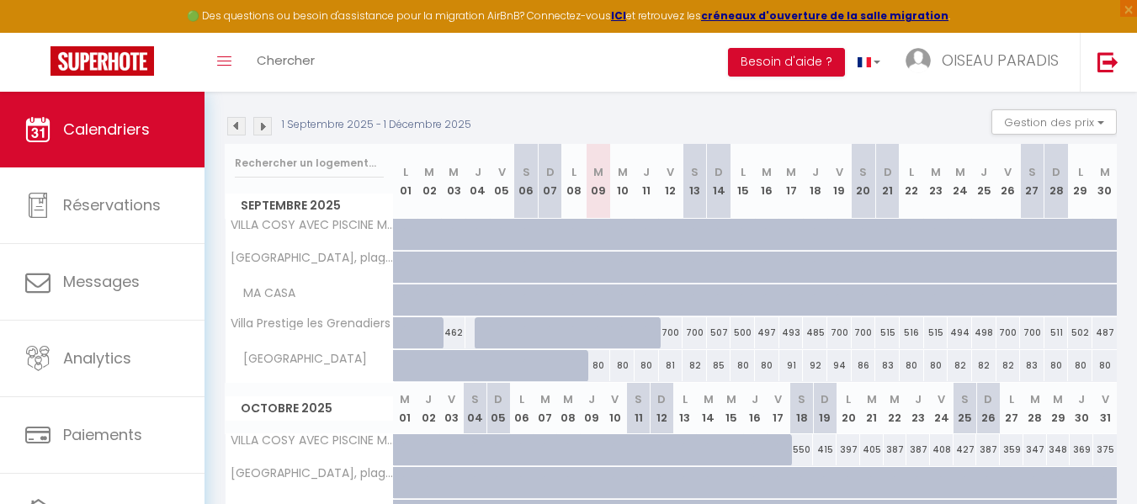
scroll to position [130, 0]
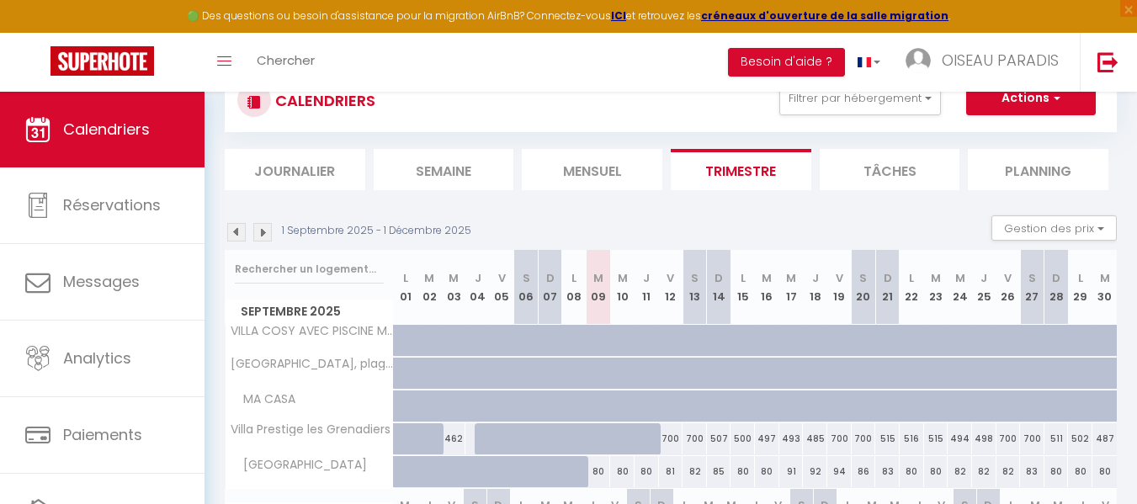
click at [241, 234] on img at bounding box center [236, 232] width 19 height 19
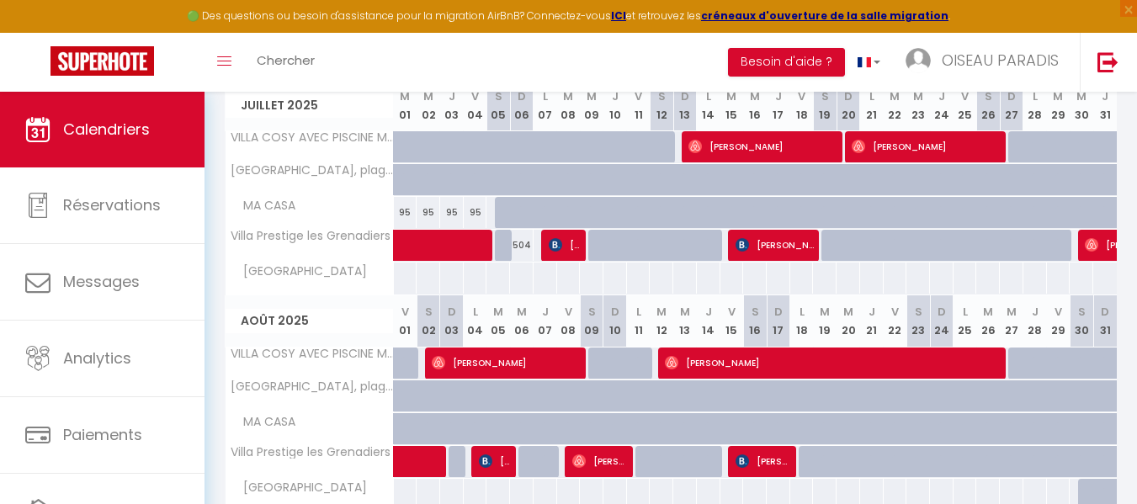
scroll to position [617, 0]
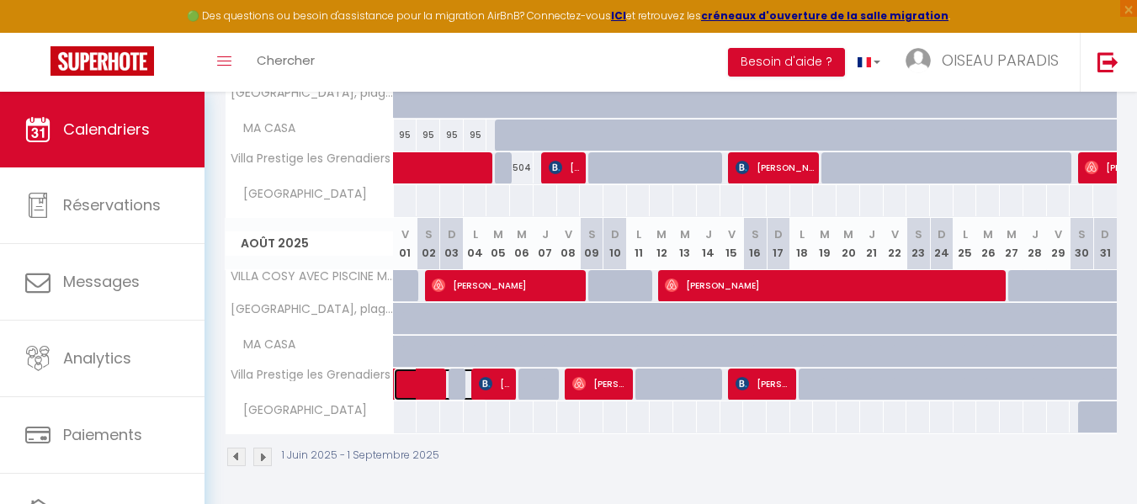
click at [418, 384] on span at bounding box center [447, 384] width 77 height 32
select select "OK"
select select "0"
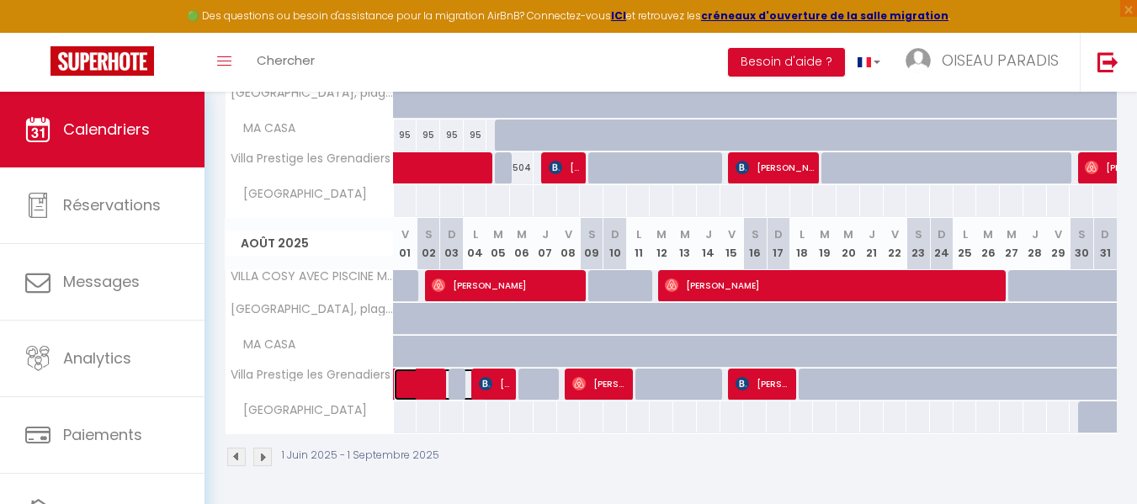
select select "1"
select select
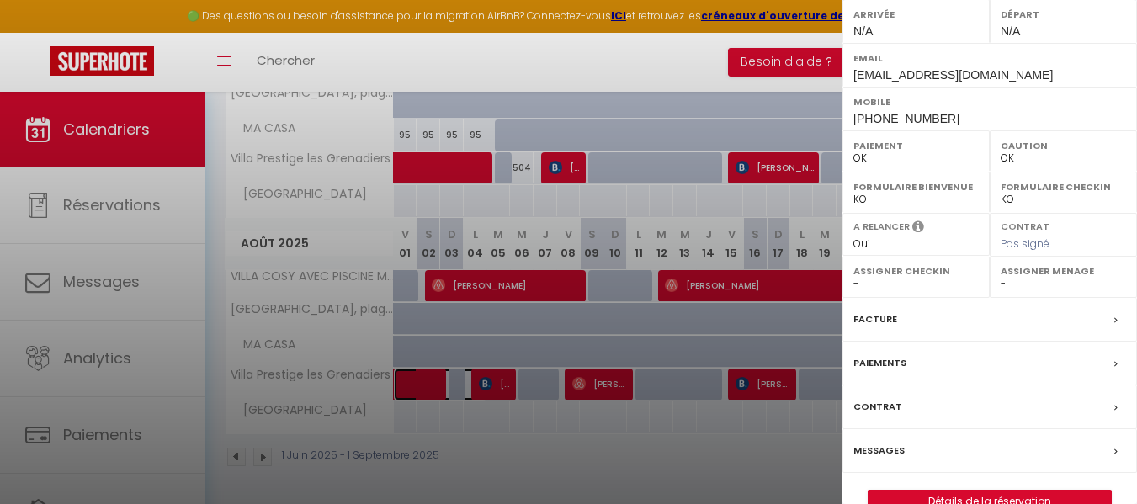
scroll to position [280, 0]
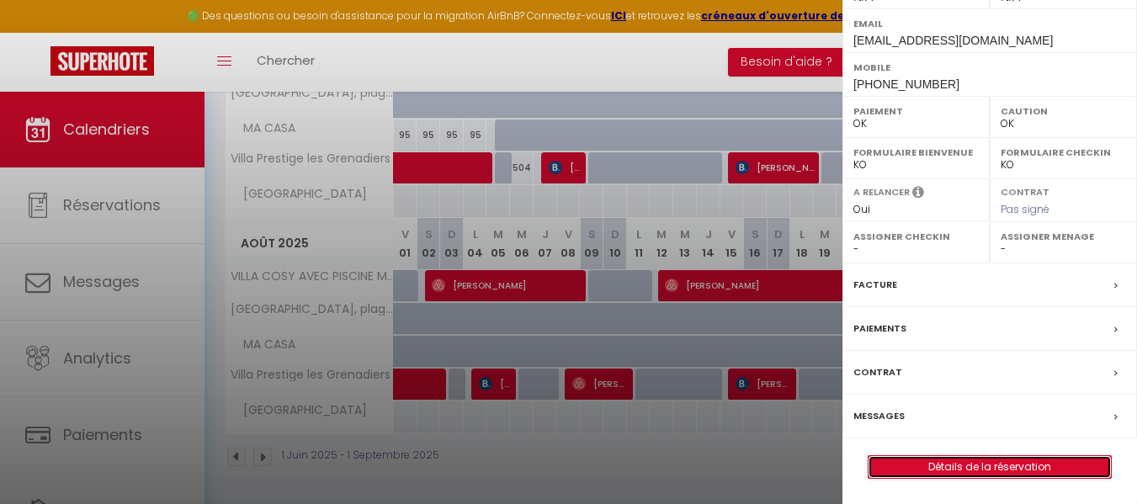
click at [992, 462] on link "Détails de la réservation" at bounding box center [989, 467] width 242 height 22
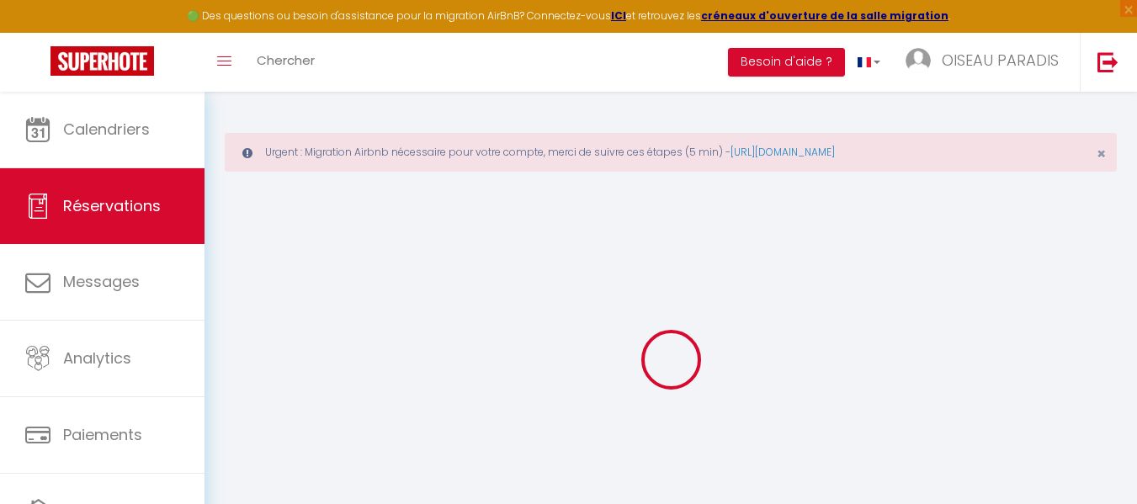
select select
select select "15"
checkbox input "false"
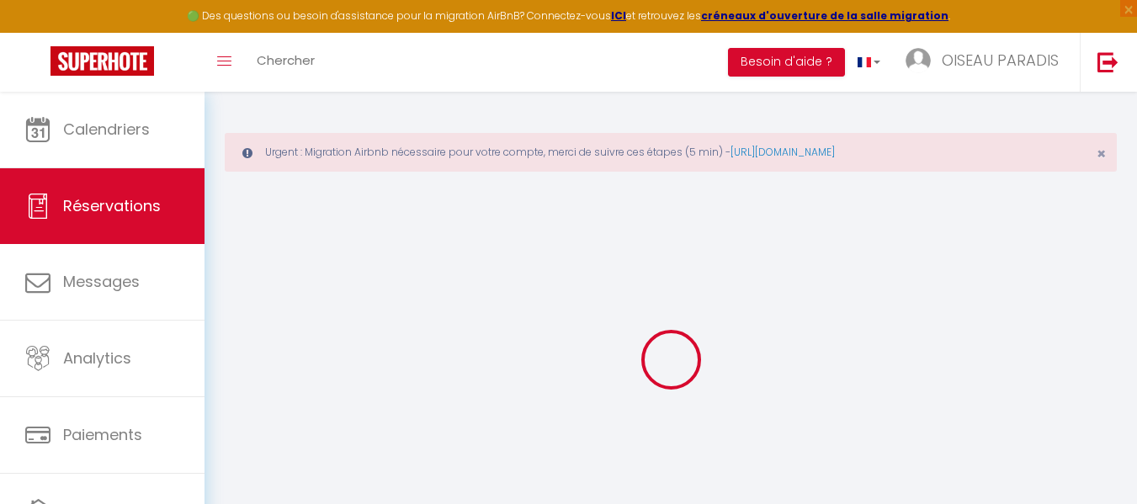
select select
checkbox input "false"
select select
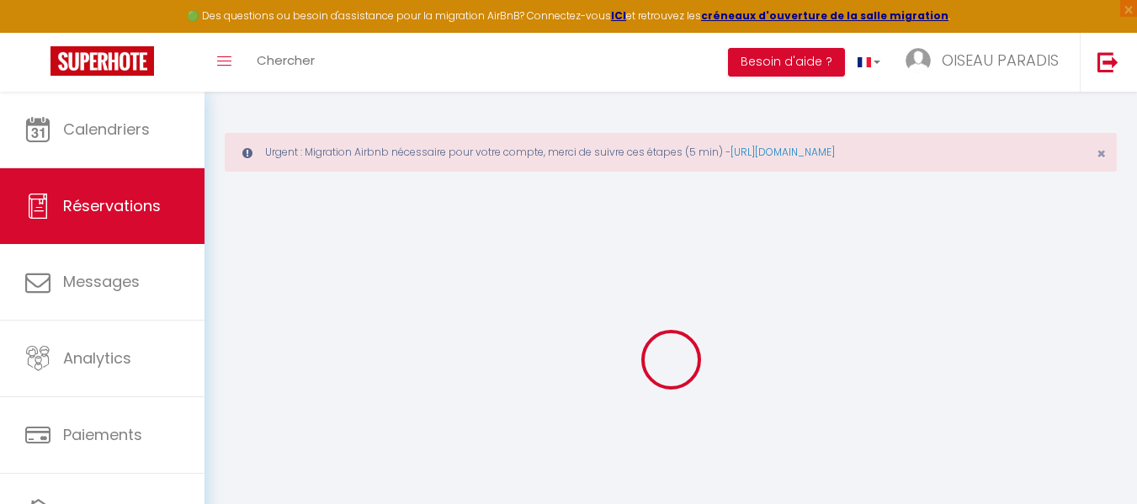
select select
checkbox input "false"
select select
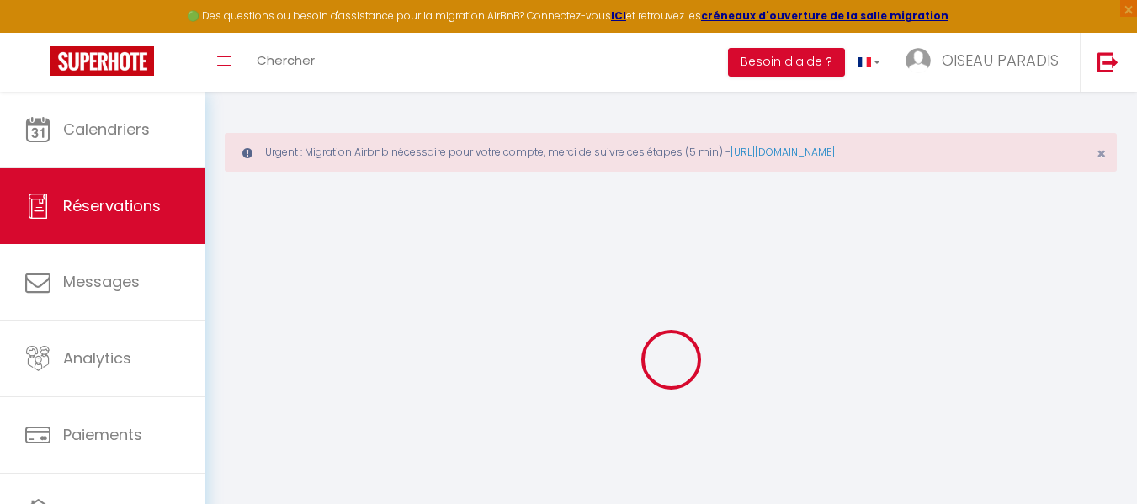
select select
checkbox input "false"
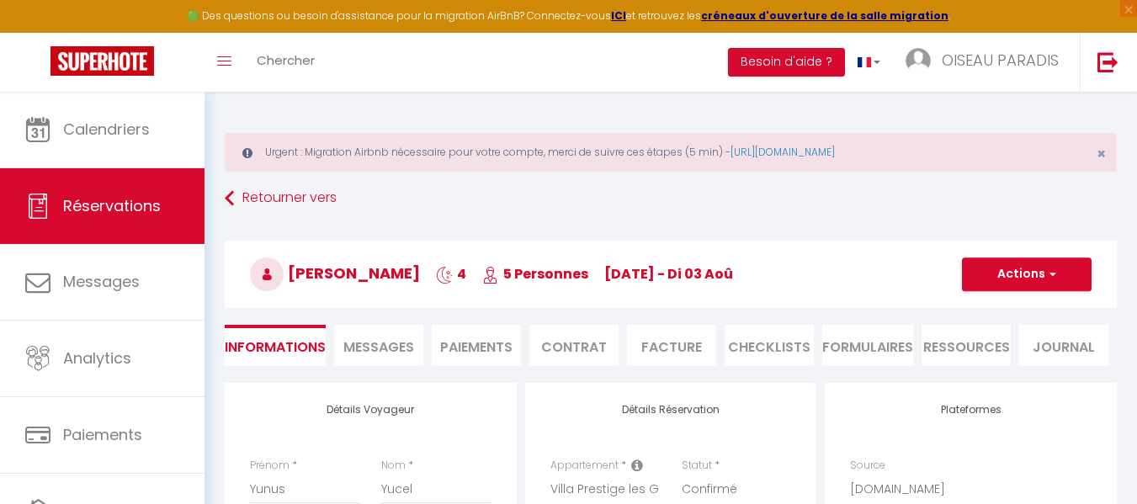
select select
checkbox input "false"
select select
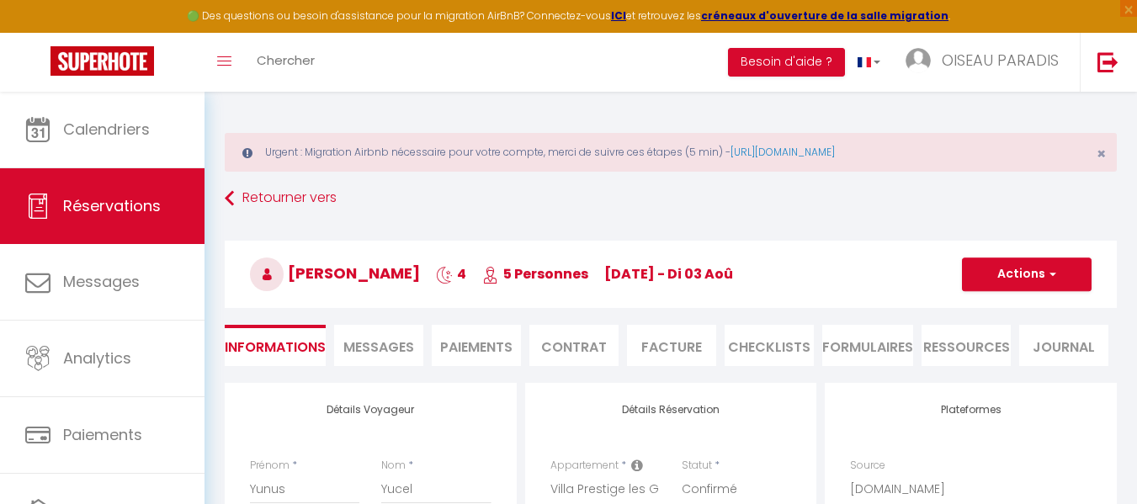
checkbox input "false"
select select
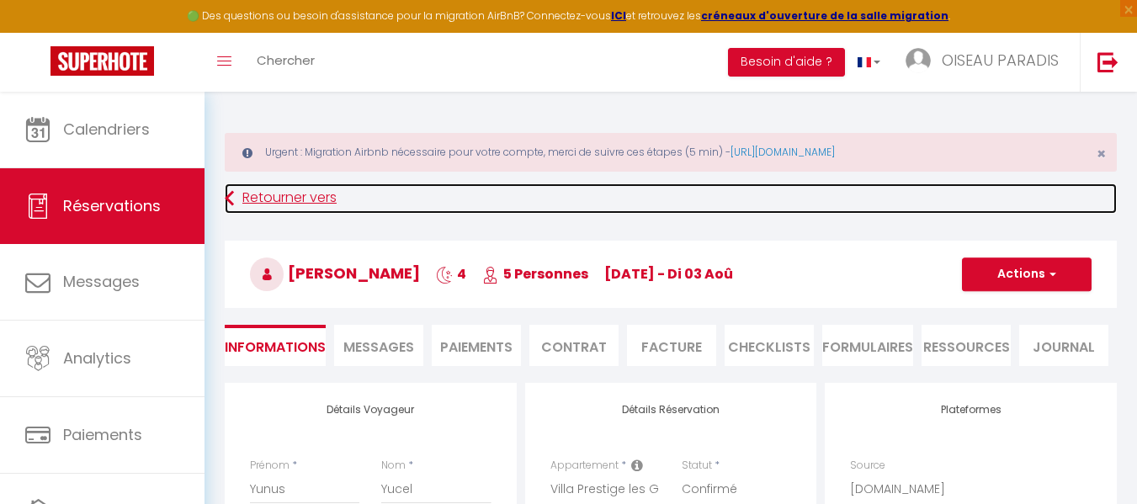
click at [318, 198] on link "Retourner vers" at bounding box center [671, 198] width 892 height 30
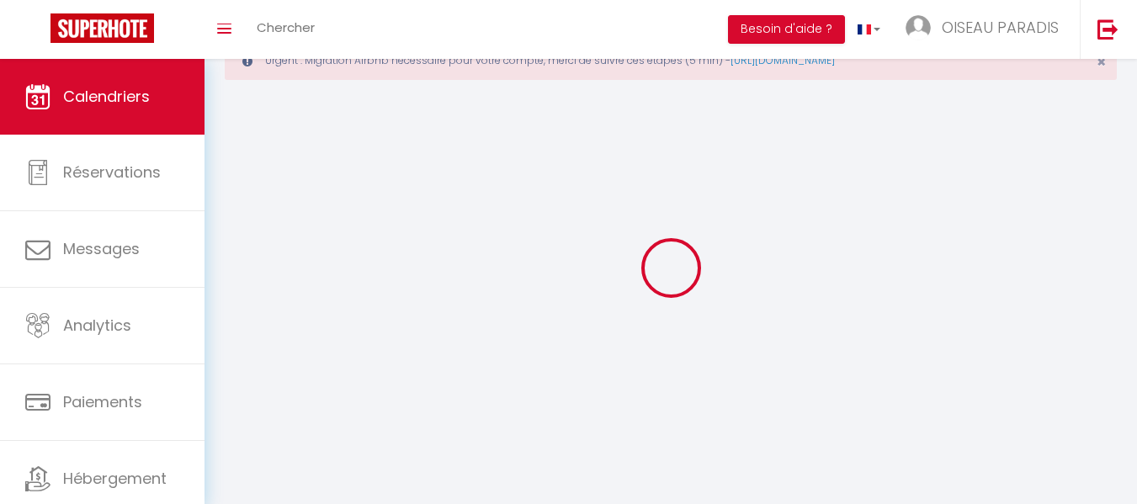
scroll to position [92, 0]
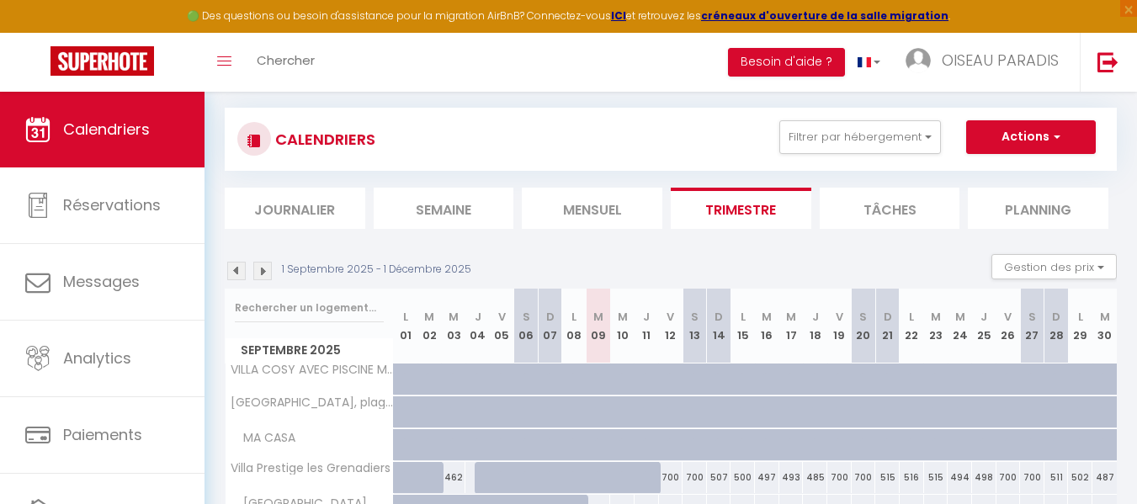
click at [237, 268] on img at bounding box center [236, 271] width 19 height 19
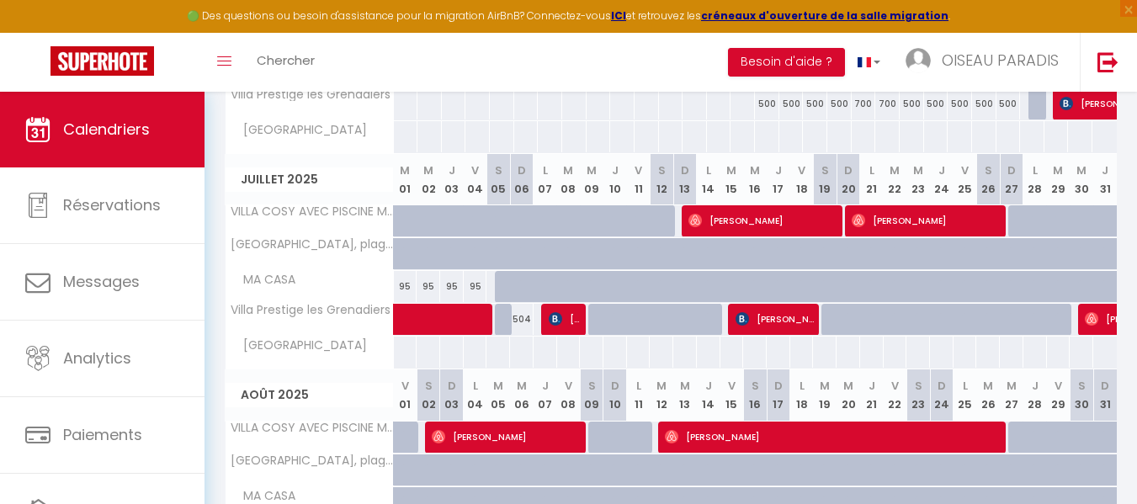
scroll to position [617, 0]
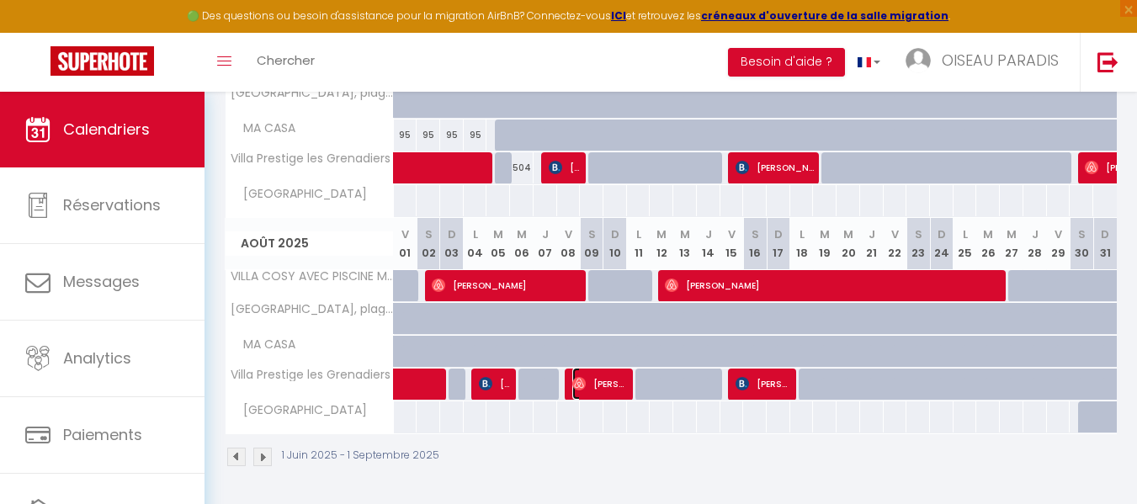
click at [609, 387] on span "[PERSON_NAME]" at bounding box center [600, 384] width 57 height 32
select select "OK"
select select "0"
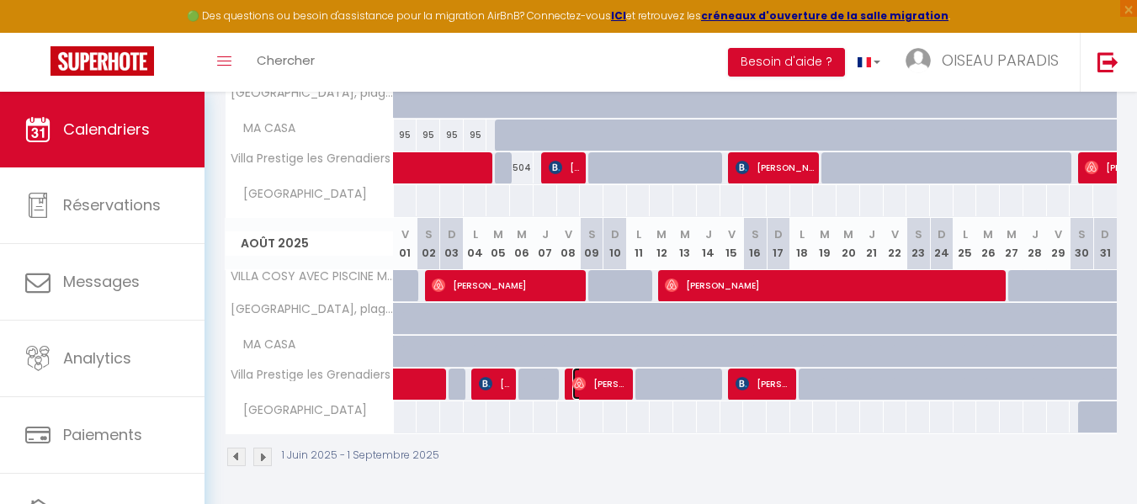
select select "1"
select select
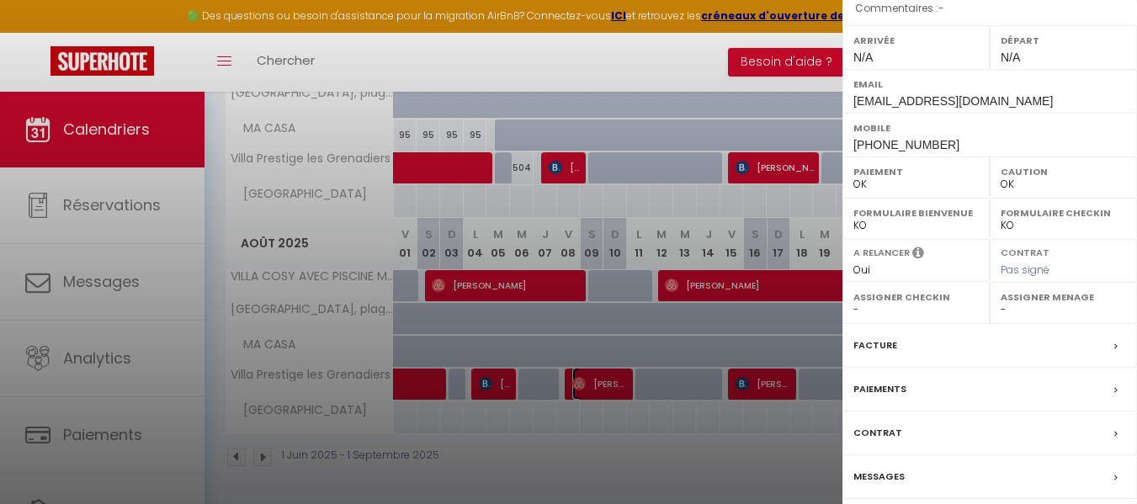
scroll to position [307, 0]
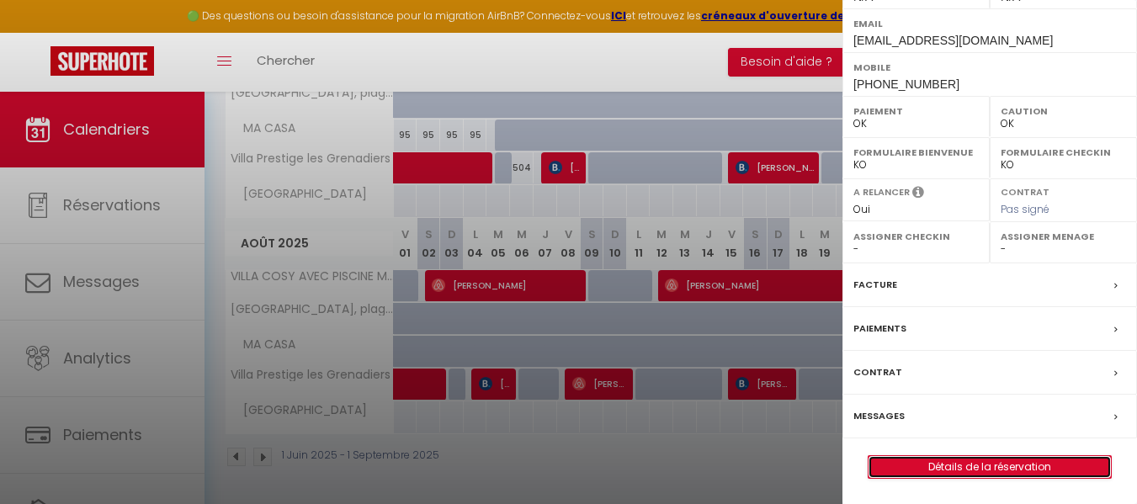
click at [1009, 469] on link "Détails de la réservation" at bounding box center [989, 467] width 242 height 22
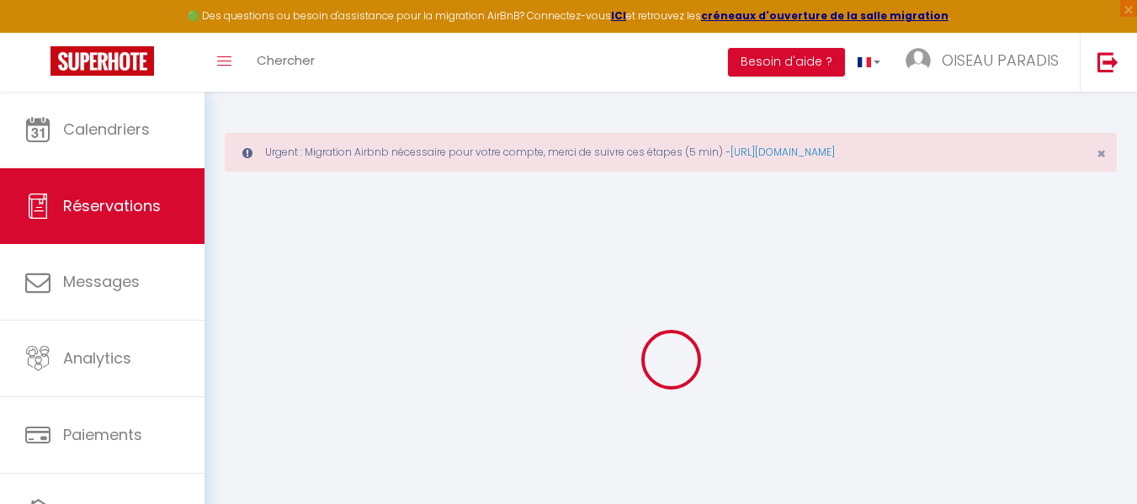
type input "[PERSON_NAME]"
type input "[EMAIL_ADDRESS][DOMAIN_NAME]"
type input "[PHONE_NUMBER]"
select select
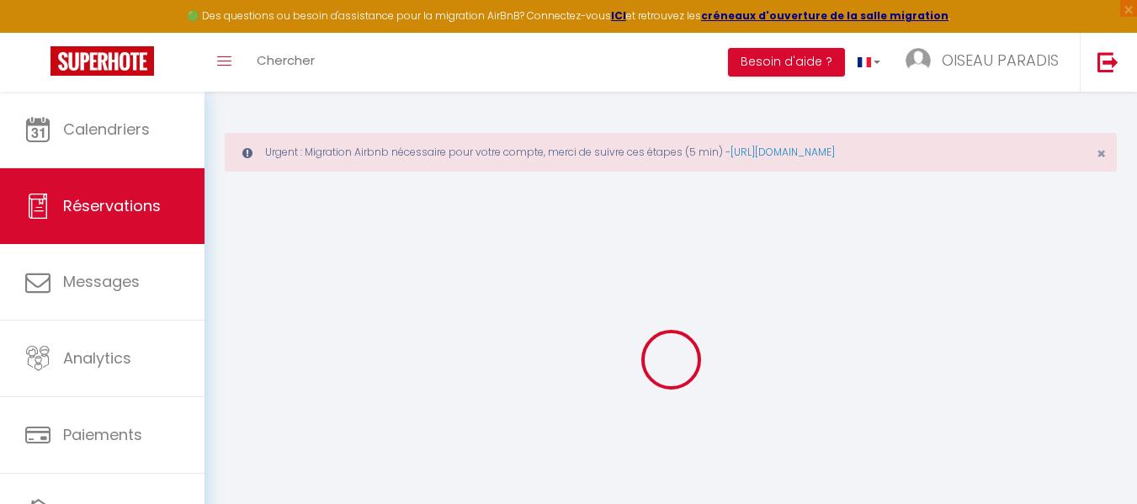
type input "64.18"
select select "70998"
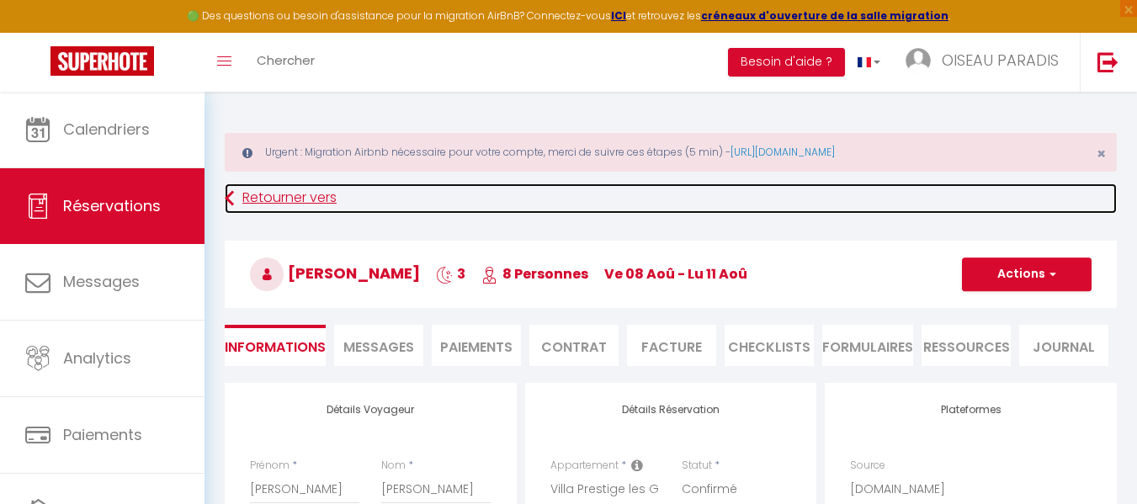
click at [320, 197] on link "Retourner vers" at bounding box center [671, 198] width 892 height 30
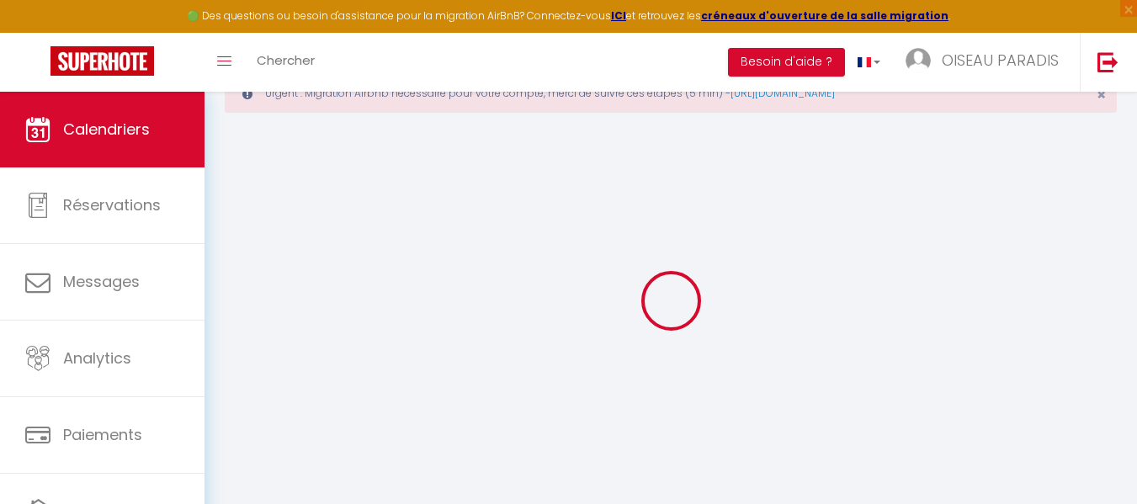
scroll to position [92, 0]
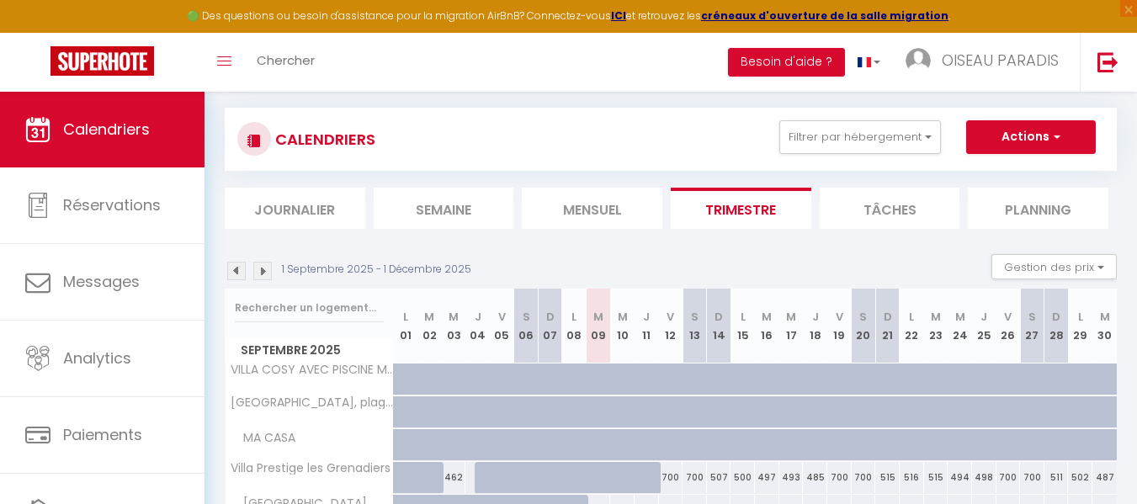
click at [239, 265] on img at bounding box center [236, 271] width 19 height 19
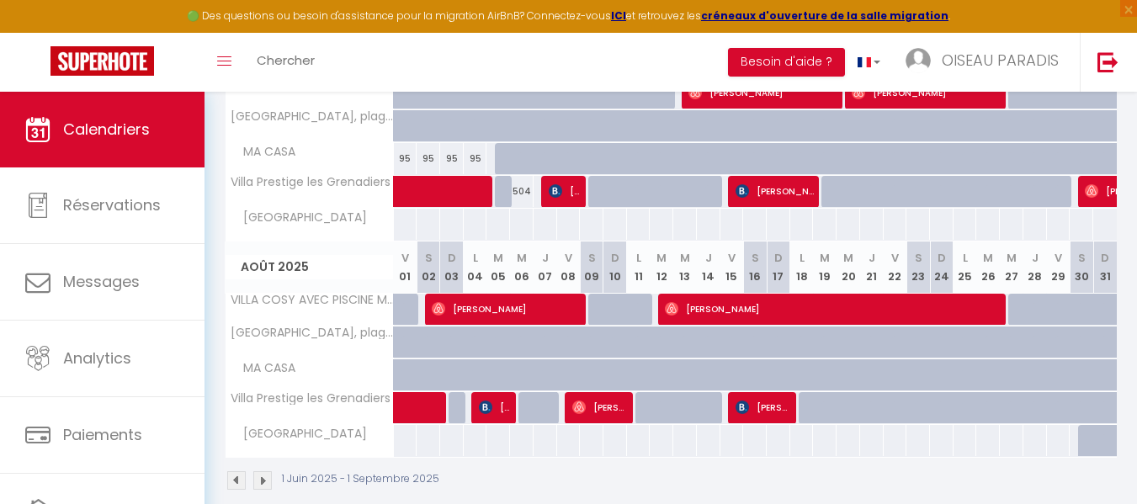
scroll to position [594, 0]
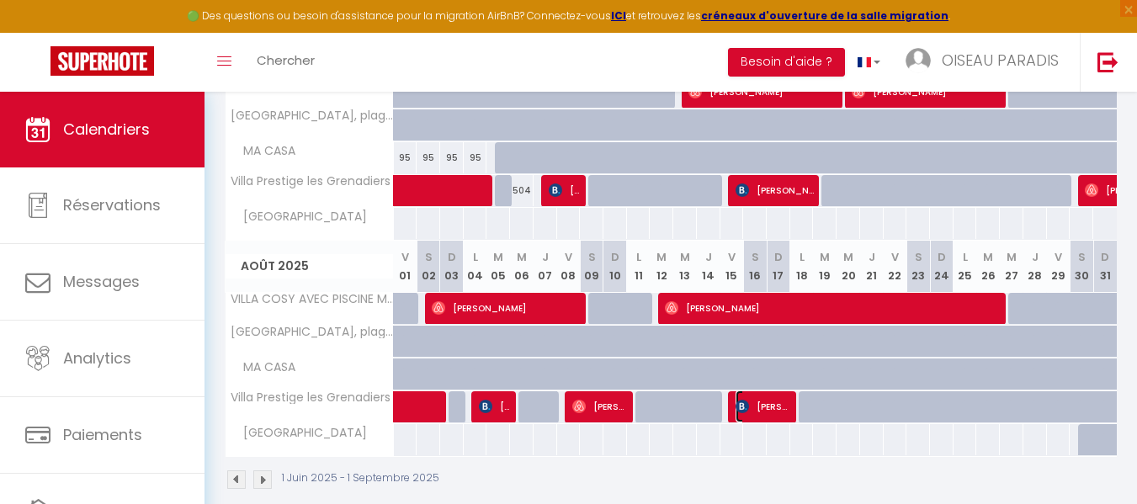
click at [770, 395] on span "[PERSON_NAME]" at bounding box center [763, 406] width 57 height 32
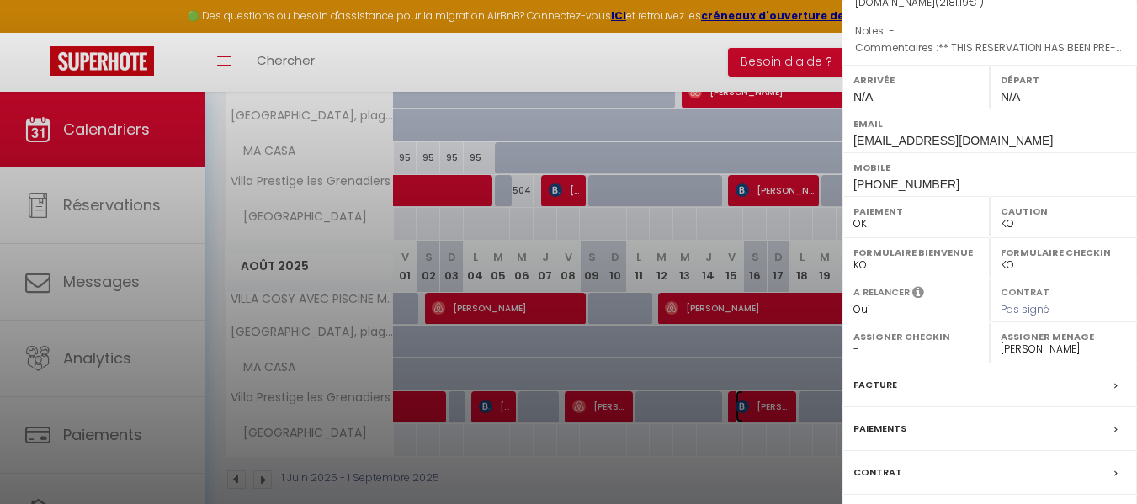
scroll to position [307, 0]
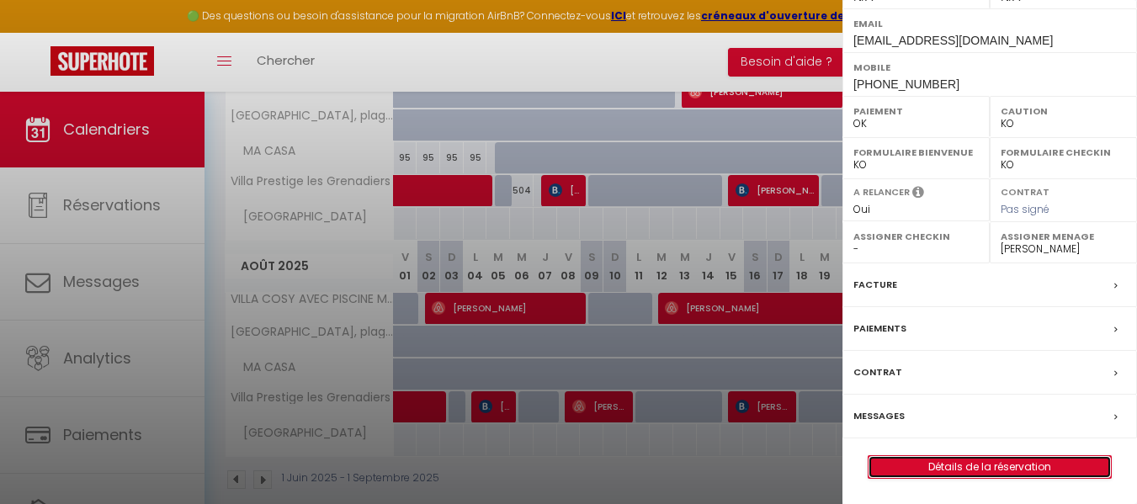
click at [1013, 464] on link "Détails de la réservation" at bounding box center [989, 467] width 242 height 22
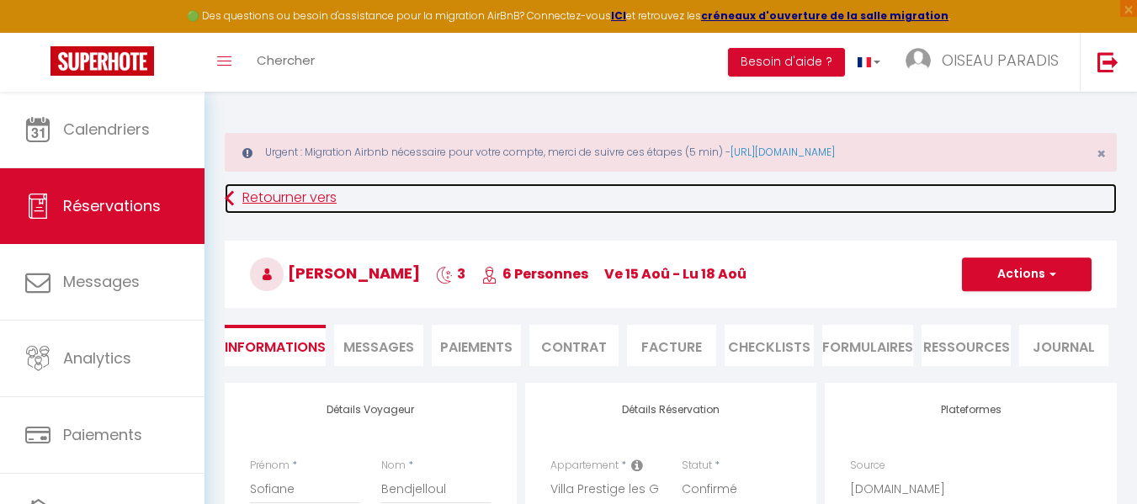
click at [280, 199] on link "Retourner vers" at bounding box center [671, 198] width 892 height 30
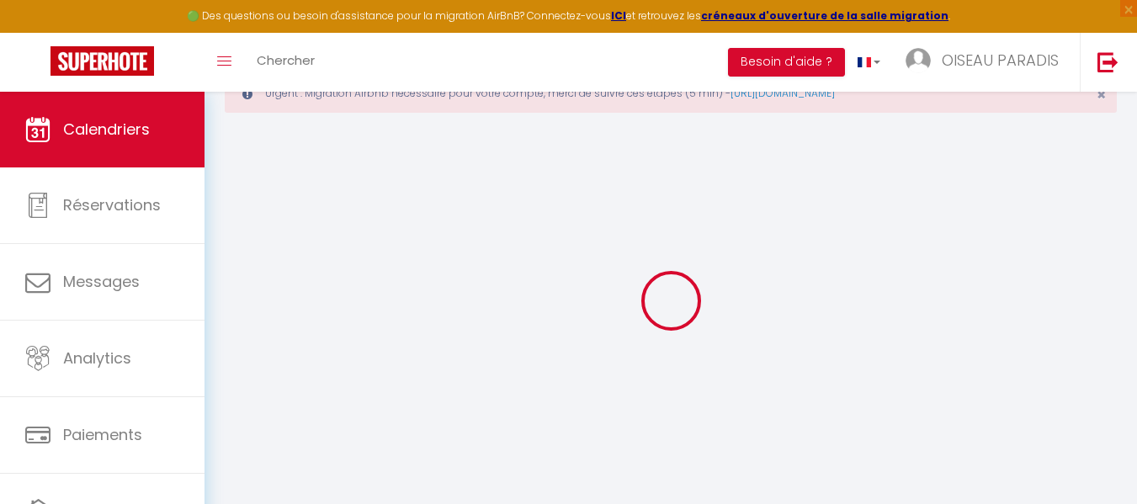
scroll to position [92, 0]
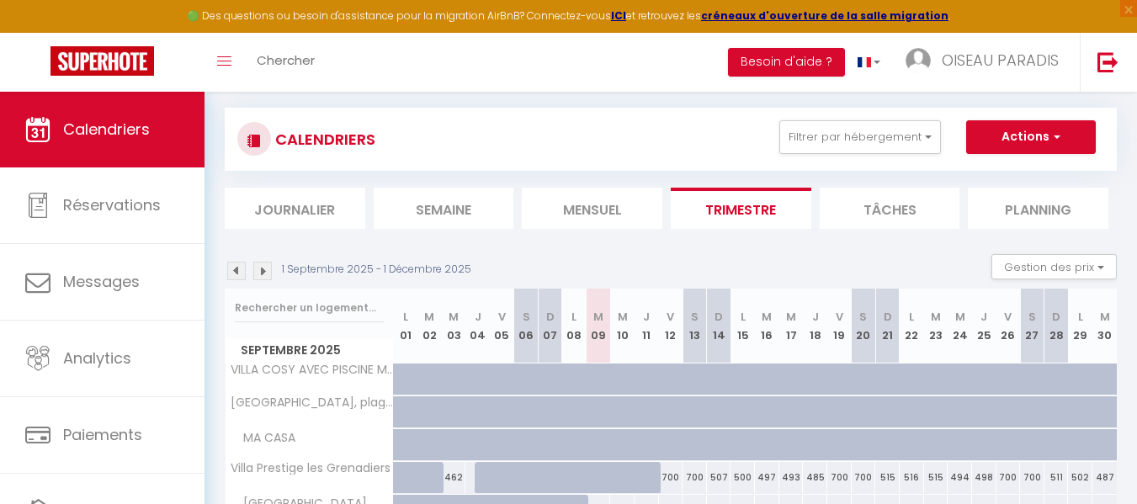
click at [235, 268] on img at bounding box center [236, 271] width 19 height 19
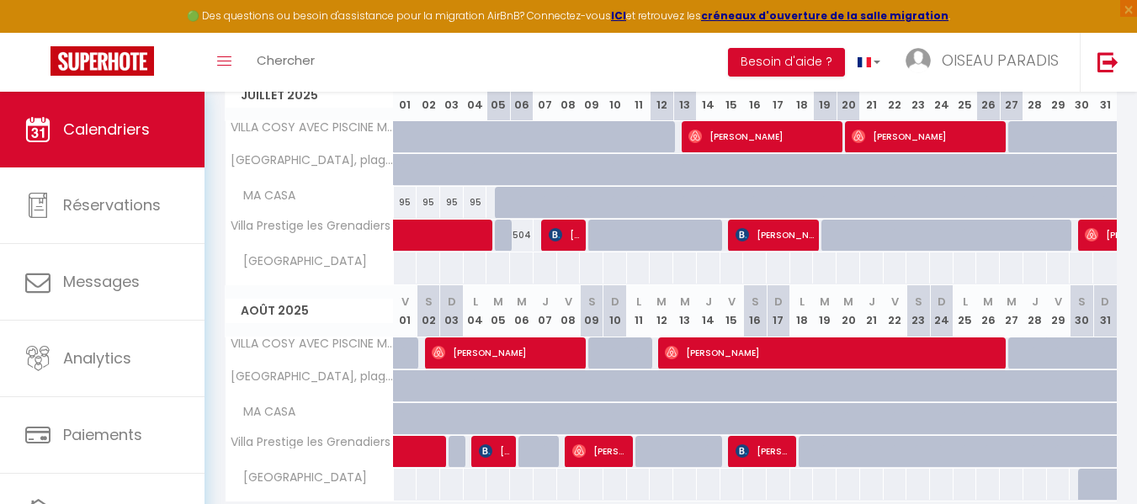
scroll to position [617, 0]
